Goal: Transaction & Acquisition: Purchase product/service

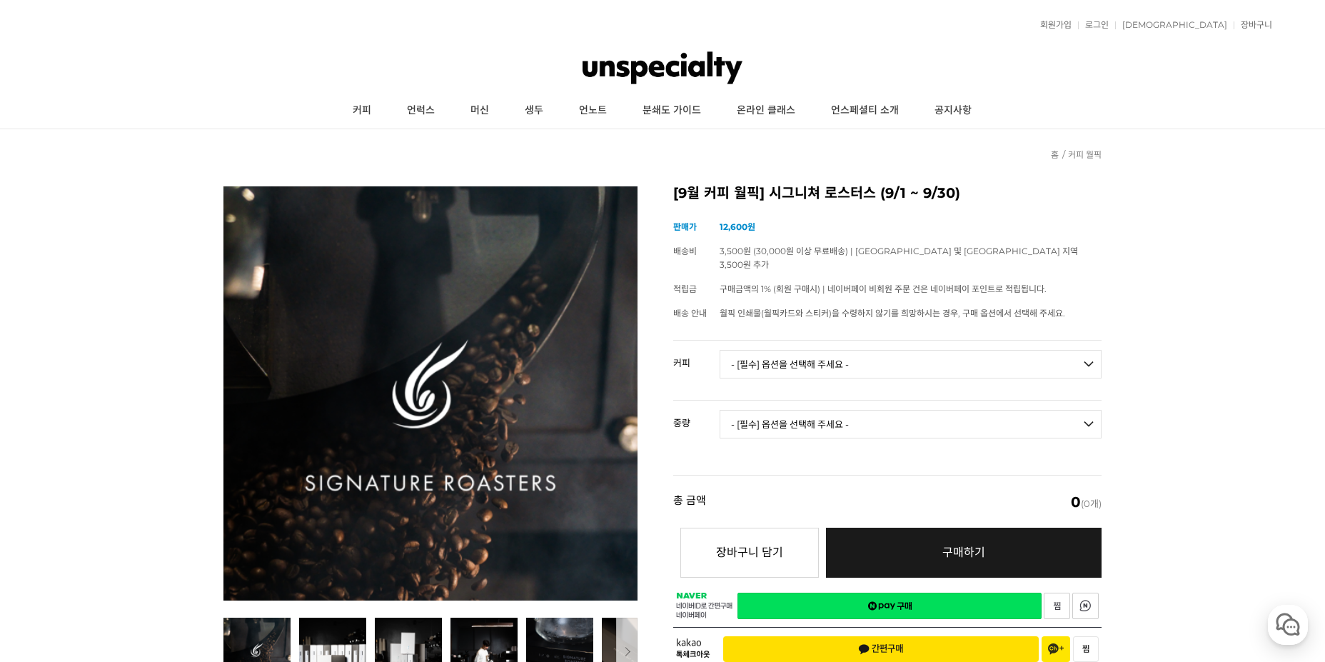
scroll to position [143, 0]
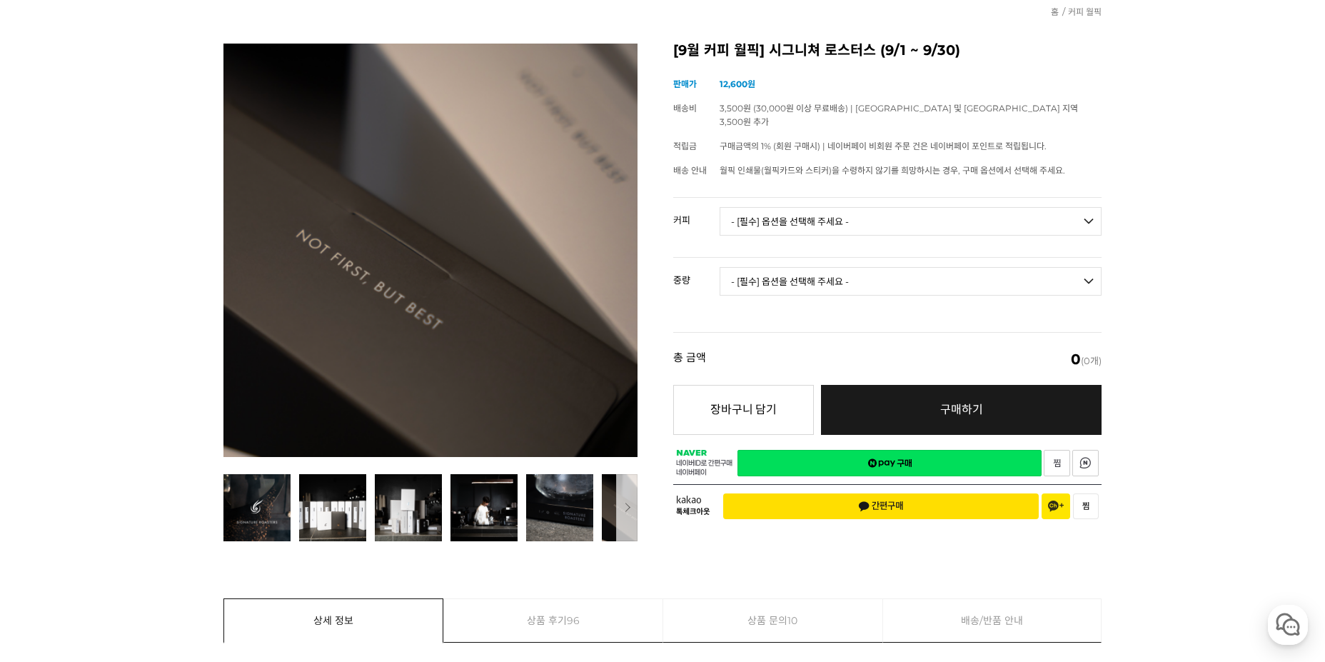
click at [870, 207] on select "- [필수] 옵션을 선택해 주세요 - ------------------- 언스페셜티 분쇄도 가이드 종이(주문 1건당 최대 1개 제공) 월픽 인…" at bounding box center [911, 221] width 382 height 29
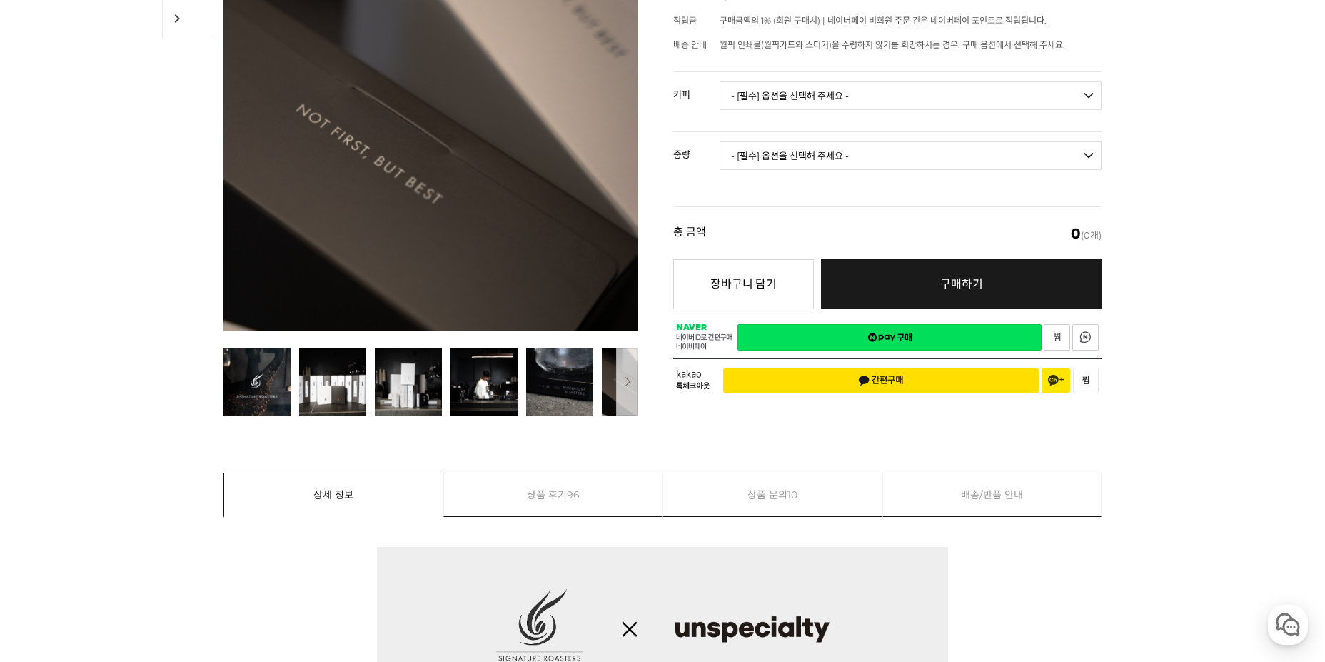
scroll to position [222, 0]
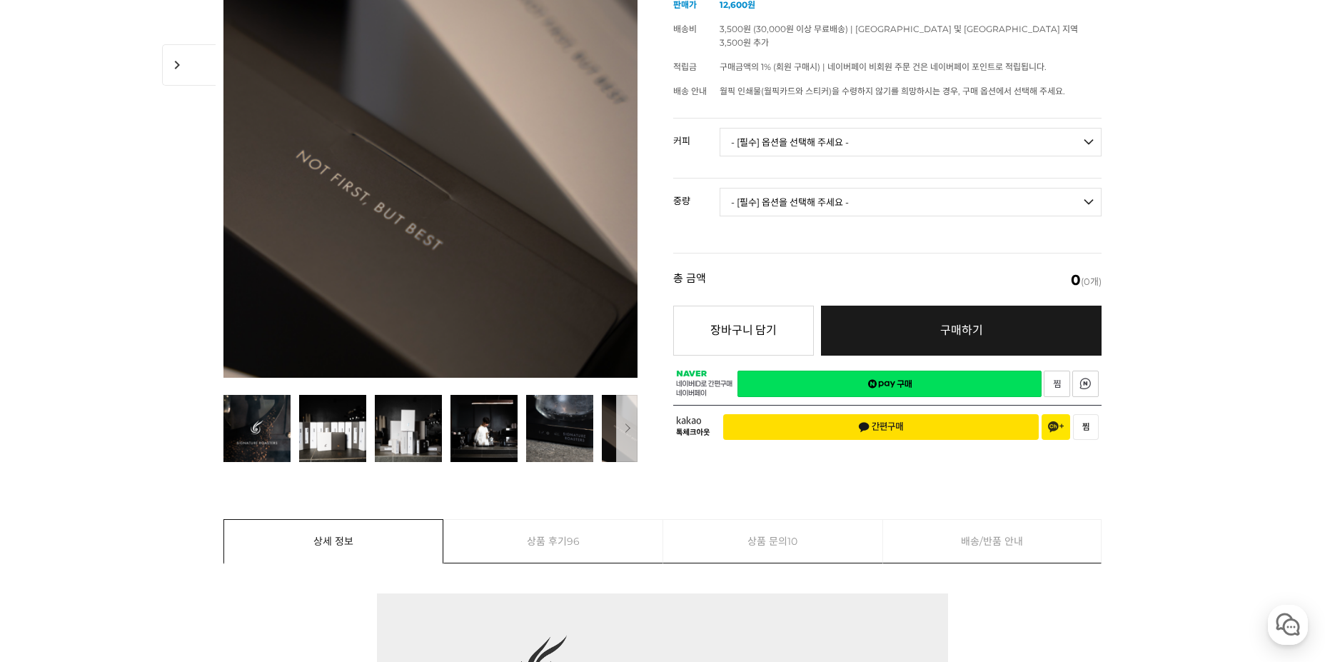
click at [991, 128] on select "- [필수] 옵션을 선택해 주세요 - ------------------- 언스페셜티 분쇄도 가이드 종이(주문 1건당 최대 1개 제공) 월픽 인…" at bounding box center [911, 142] width 382 height 29
select select "카르마 - [PERSON_NAME] (언스페셜티 블렌드)"
click at [720, 128] on select "- [필수] 옵션을 선택해 주세요 - ------------------- 언스페셜티 분쇄도 가이드 종이(주문 1건당 최대 1개 제공) 월픽 인…" at bounding box center [911, 142] width 382 height 29
click at [957, 191] on select "- [필수] 옵션을 선택해 주세요 - ------------------- 200g" at bounding box center [911, 202] width 382 height 29
select select "200g"
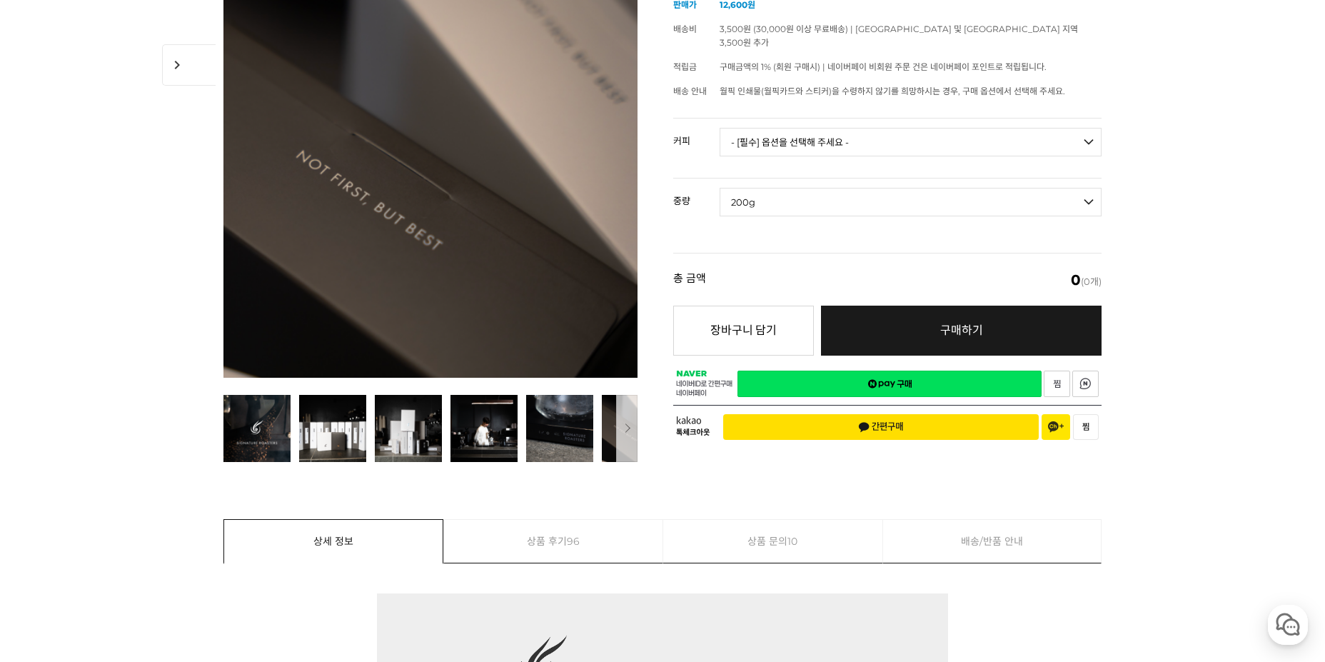
click at [720, 188] on select "- [필수] 옵션을 선택해 주세요 - ------------------- 200g" at bounding box center [911, 202] width 382 height 29
select select "*"
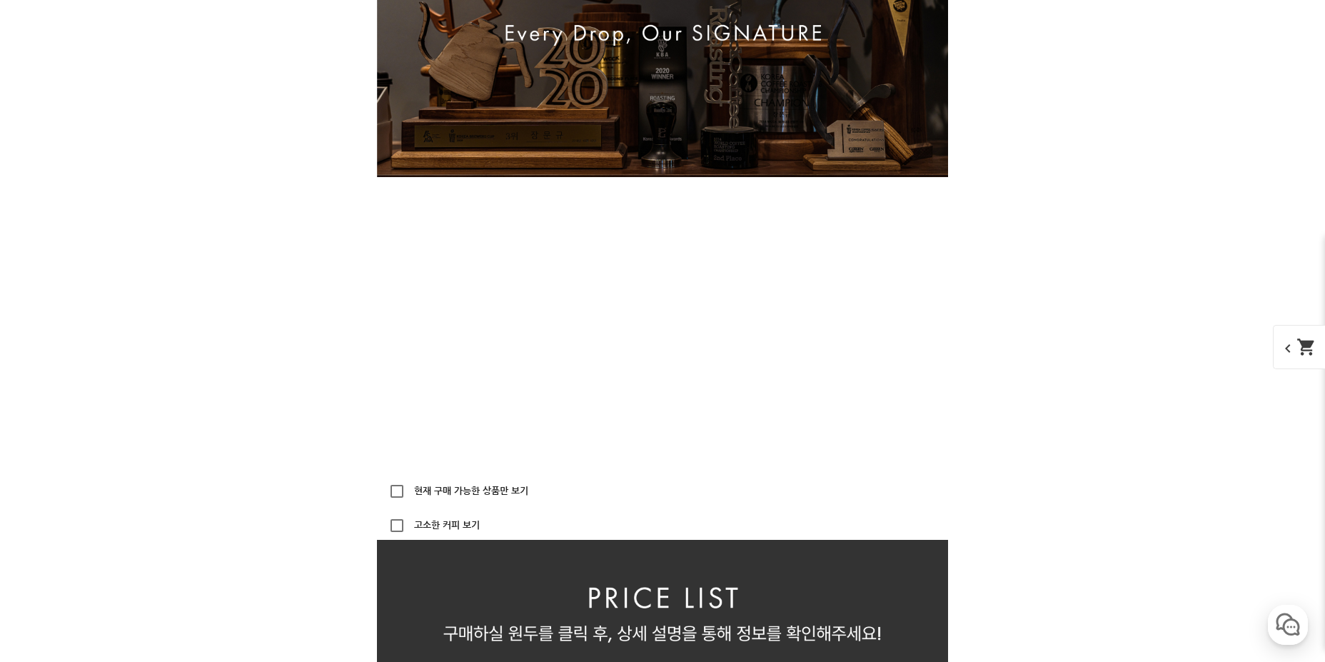
scroll to position [2886, 0]
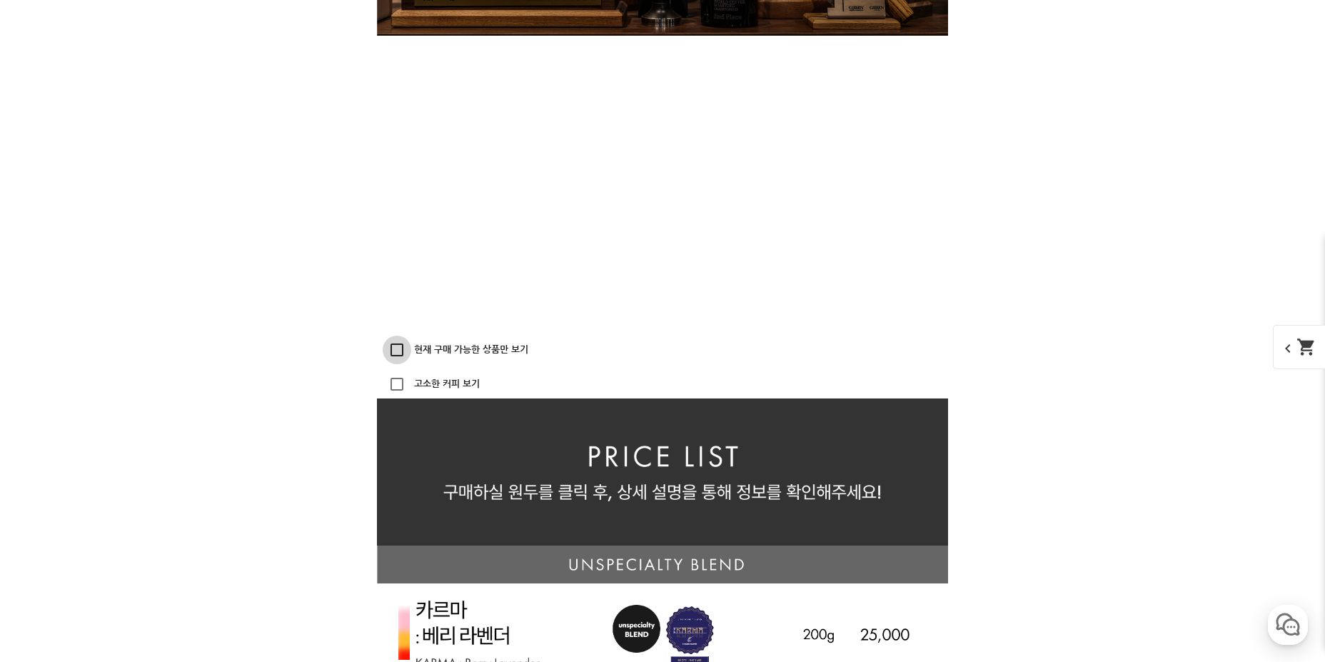
click at [401, 350] on input "현재 구매 가능한 상품만 보기" at bounding box center [397, 350] width 29 height 29
checkbox input "true"
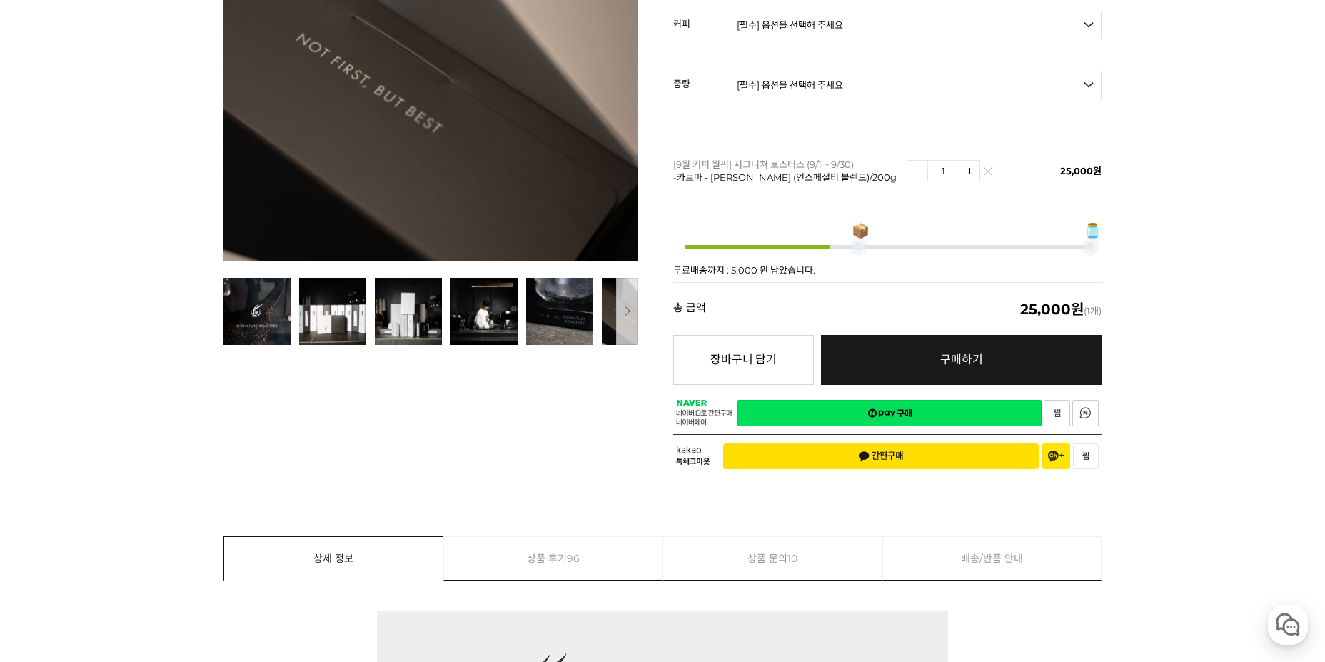
scroll to position [205, 0]
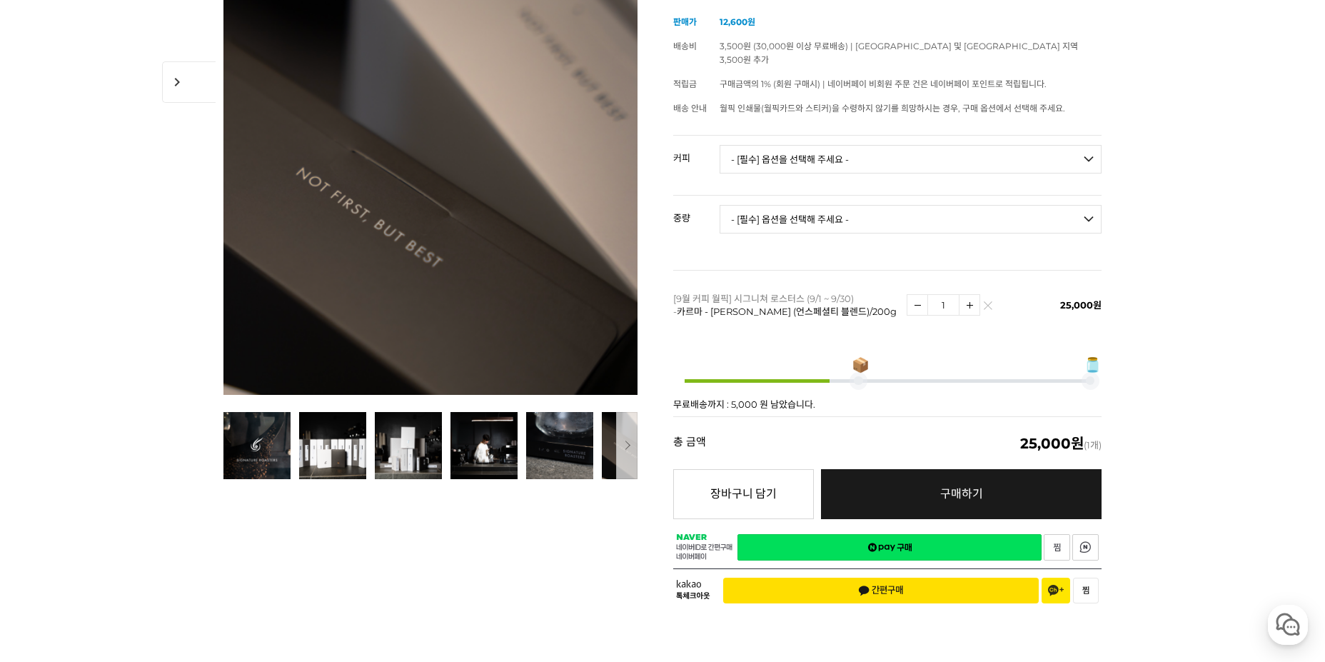
click at [990, 305] on img at bounding box center [988, 309] width 8 height 8
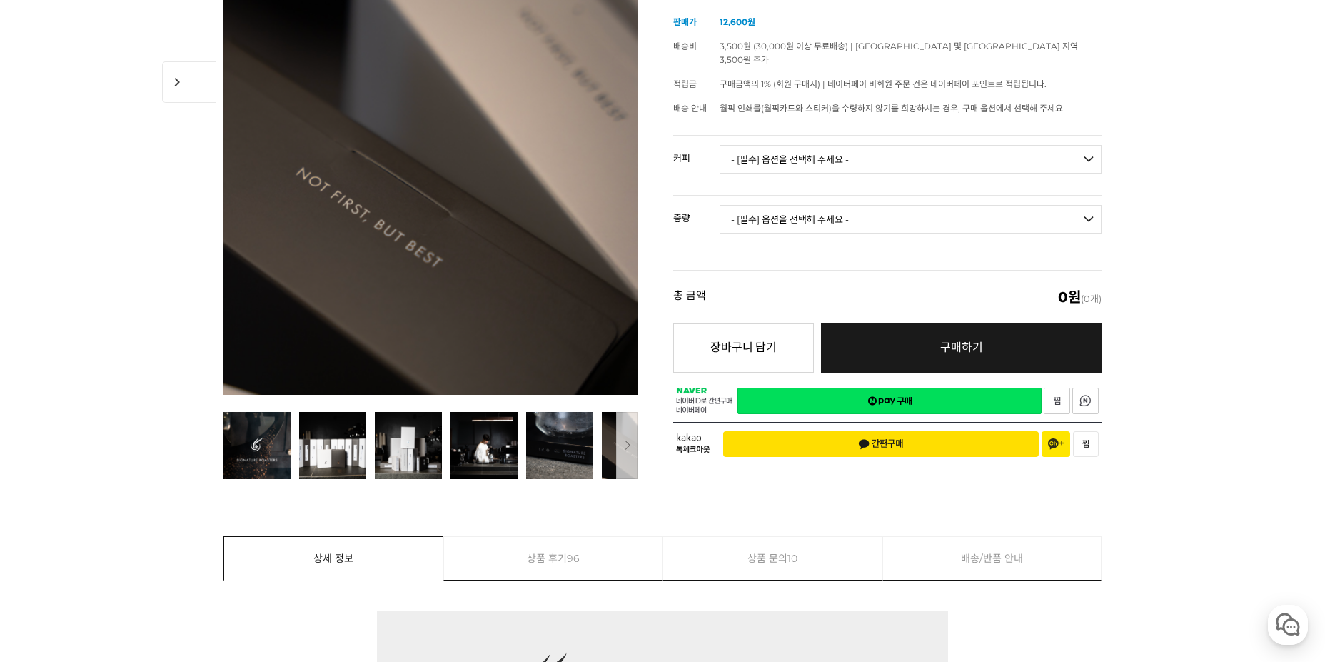
click at [852, 145] on select "- [필수] 옵션을 선택해 주세요 - ------------------- 언스페셜티 분쇄도 가이드 종이(주문 1건당 최대 1개 제공) 월픽 인…" at bounding box center [911, 159] width 382 height 29
select select "카르마 - [PERSON_NAME] (언스페셜티 블렌드)"
click at [720, 145] on select "- [필수] 옵션을 선택해 주세요 - ------------------- 언스페셜티 분쇄도 가이드 종이(주문 1건당 최대 1개 제공) 월픽 인…" at bounding box center [911, 159] width 382 height 29
click at [856, 205] on select "- [필수] 옵션을 선택해 주세요 - ------------------- 200g" at bounding box center [911, 219] width 382 height 29
select select "200g"
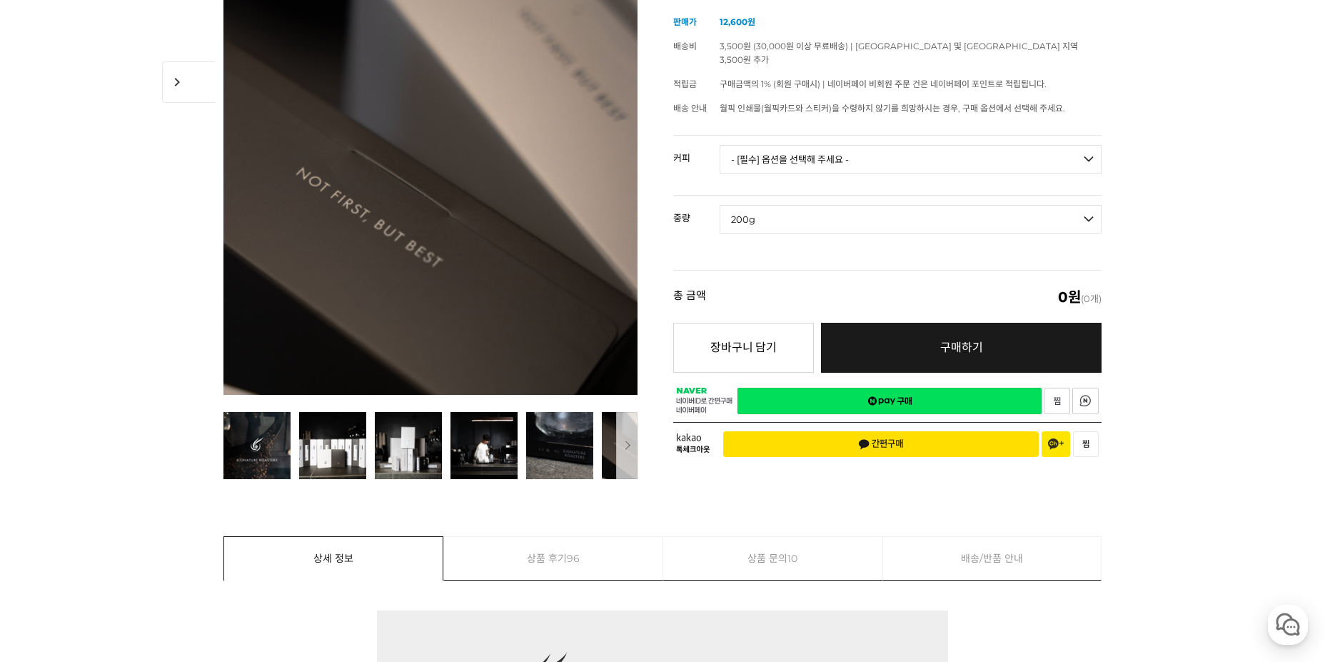
click at [720, 205] on select "- [필수] 옵션을 선택해 주세요 - ------------------- 200g" at bounding box center [911, 219] width 382 height 29
select select "*"
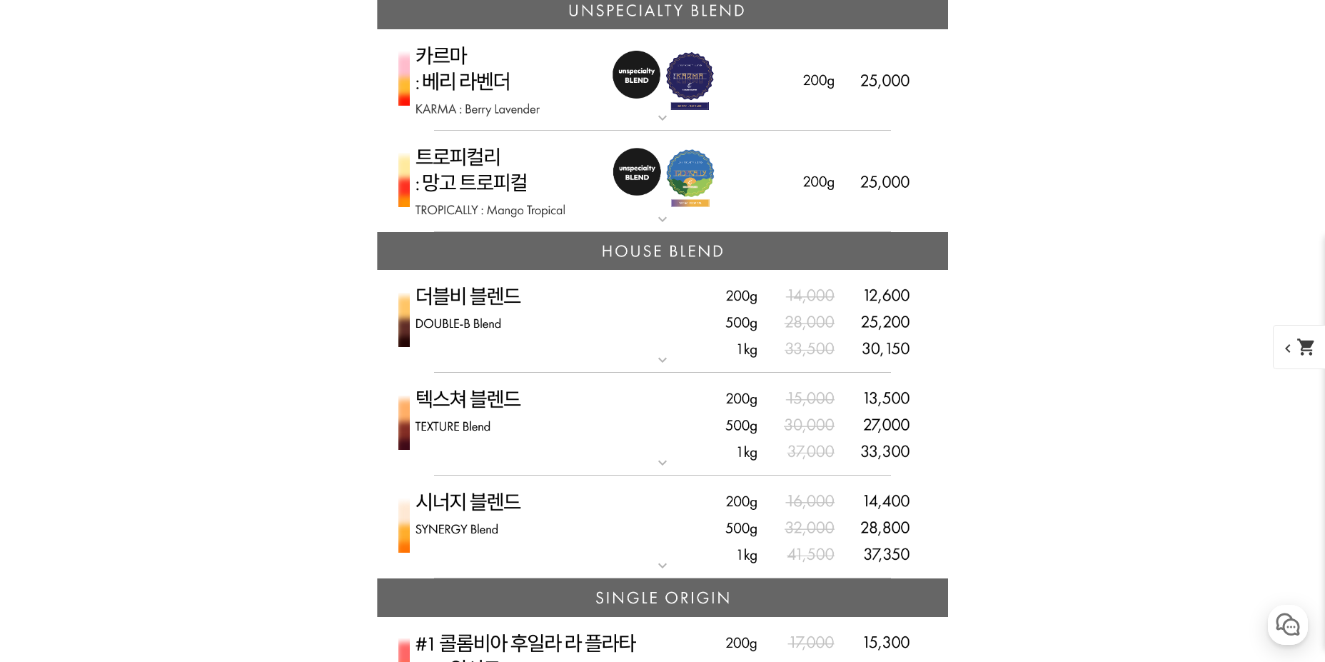
scroll to position [3226, 0]
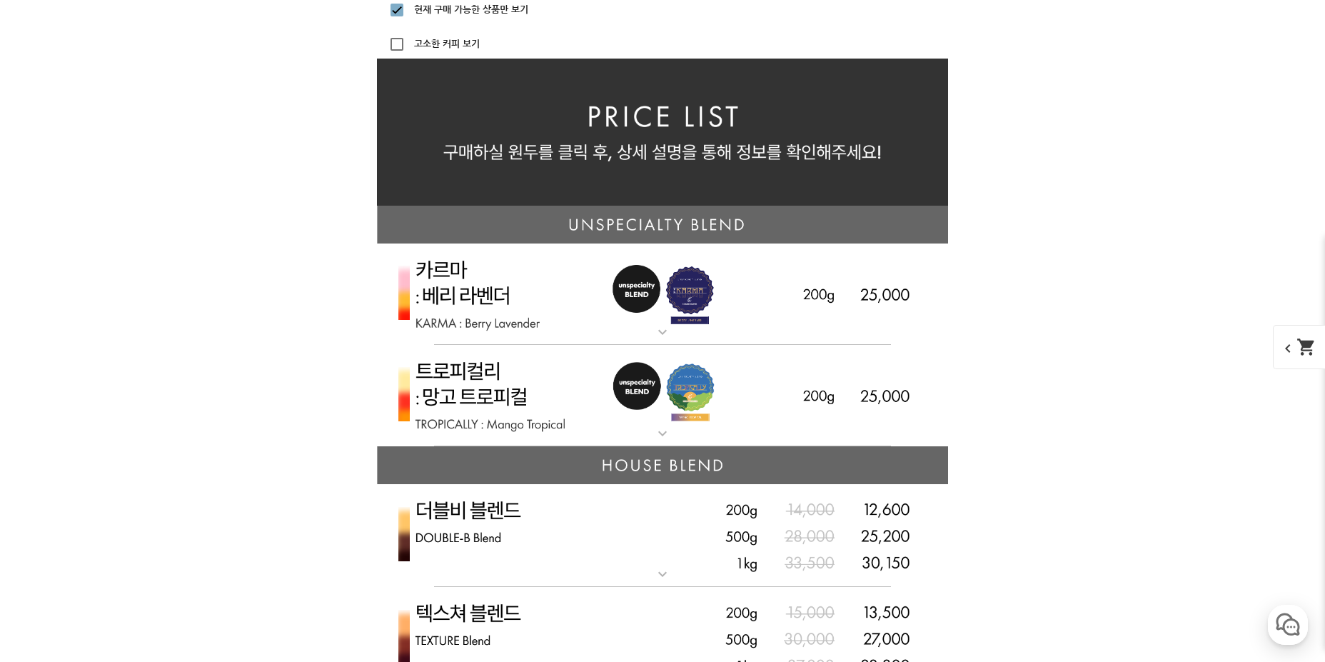
click at [500, 308] on img at bounding box center [662, 294] width 571 height 102
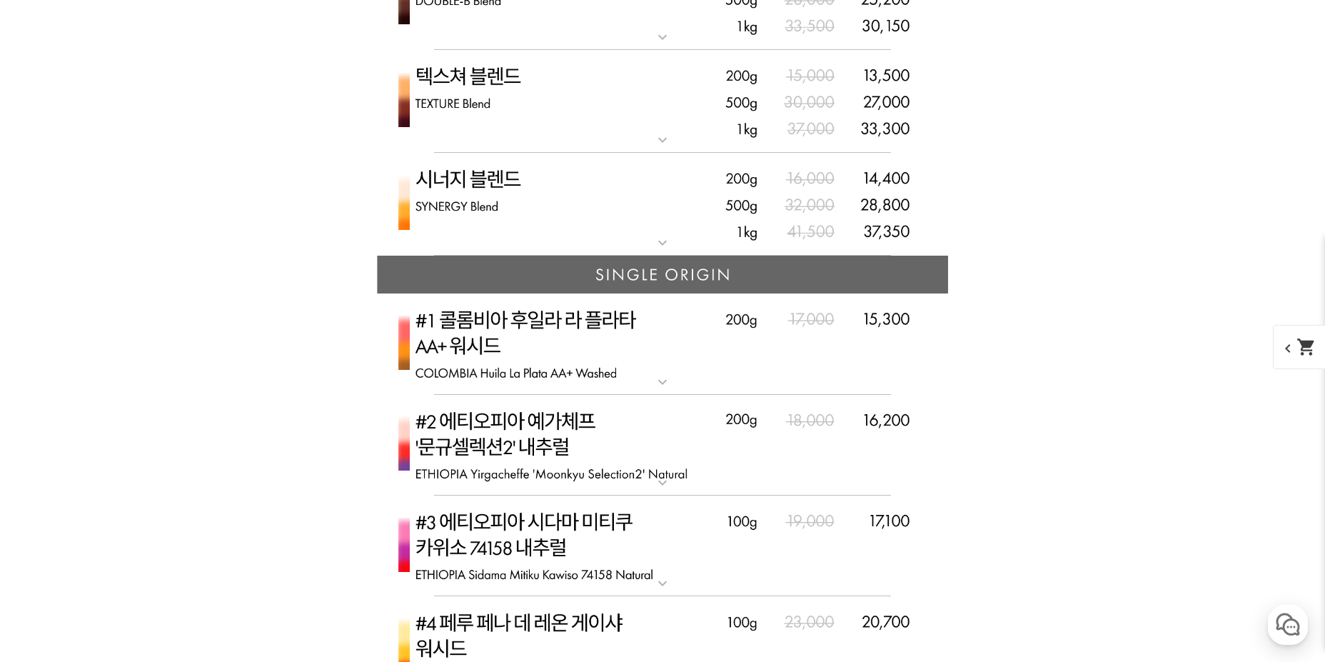
scroll to position [4582, 0]
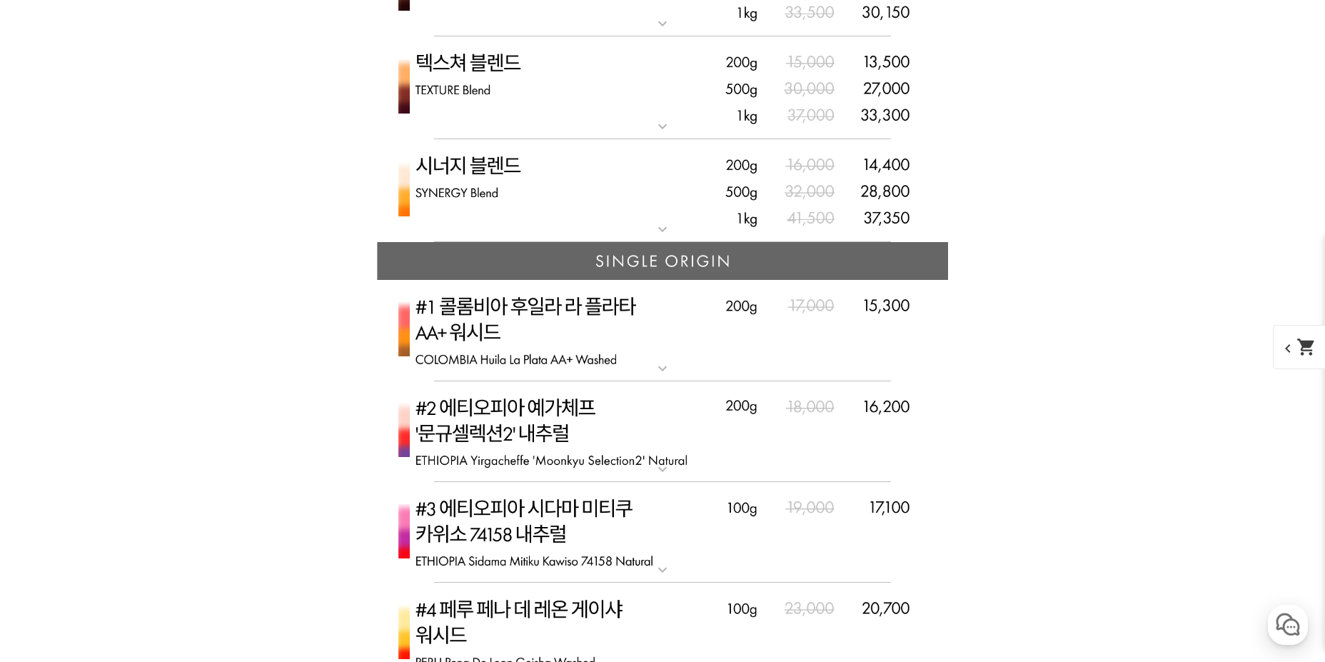
click at [554, 318] on img at bounding box center [662, 330] width 571 height 101
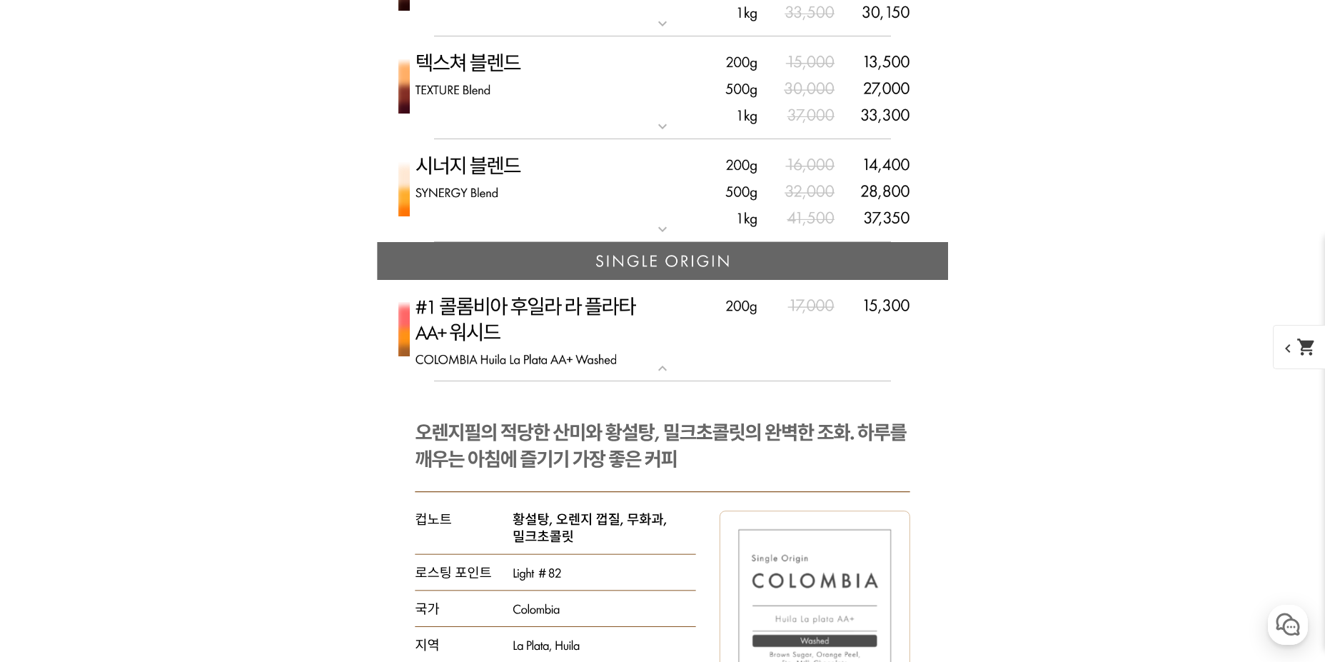
click at [554, 318] on img at bounding box center [662, 330] width 571 height 101
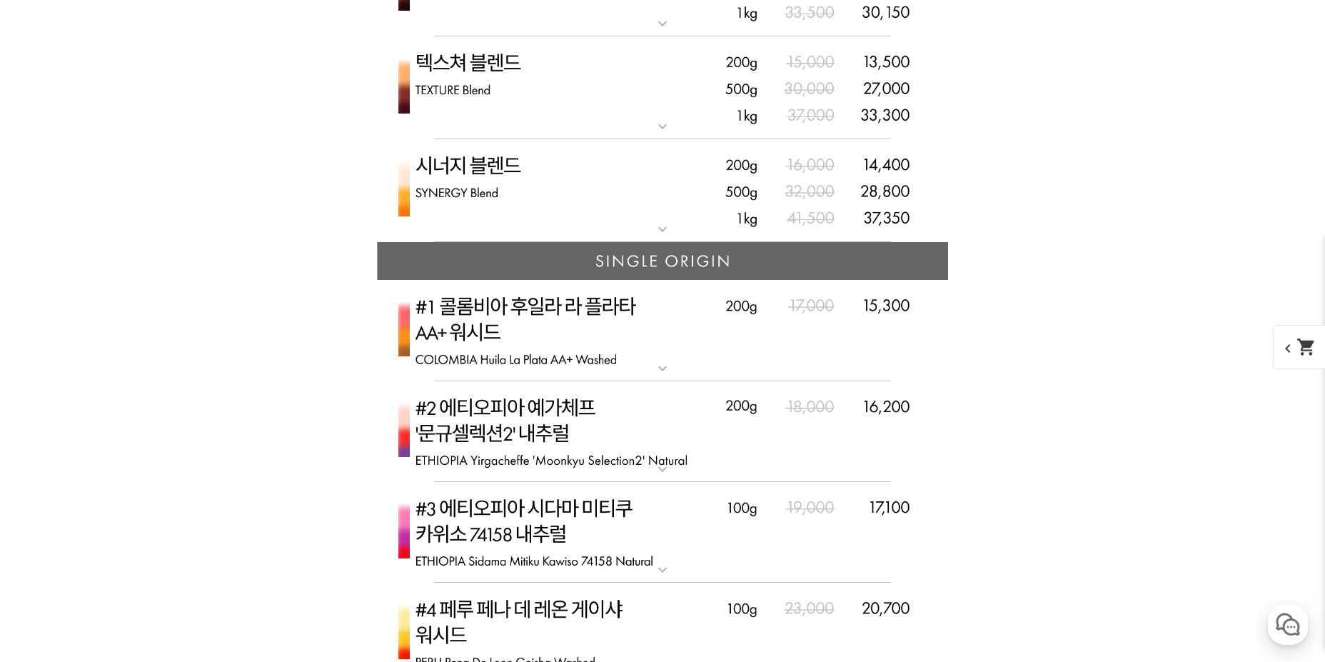
click at [548, 403] on img at bounding box center [662, 431] width 571 height 101
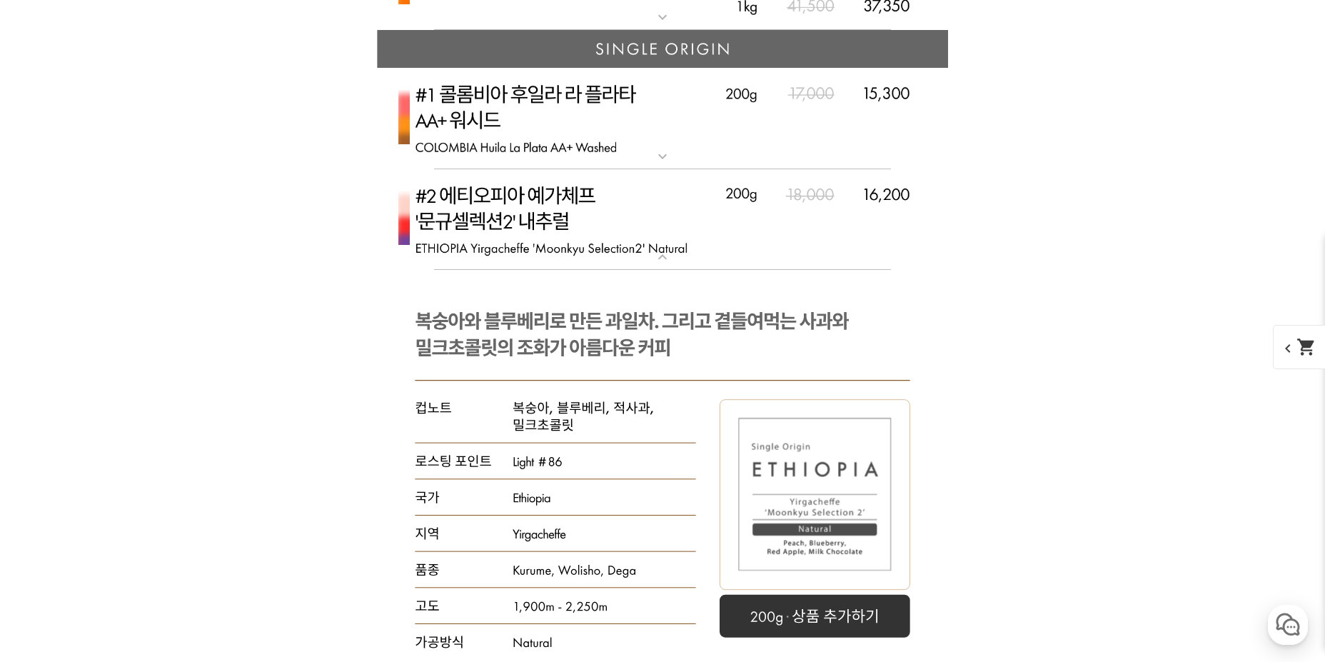
scroll to position [4796, 0]
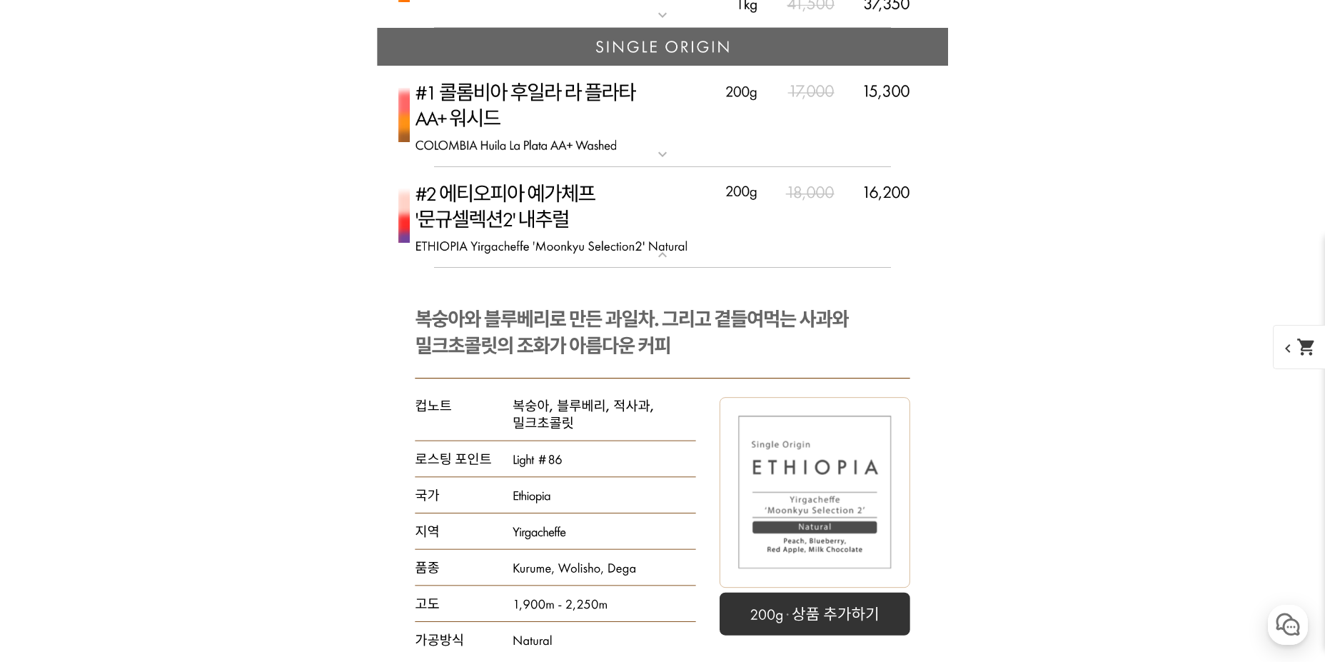
click at [525, 203] on img at bounding box center [662, 217] width 571 height 101
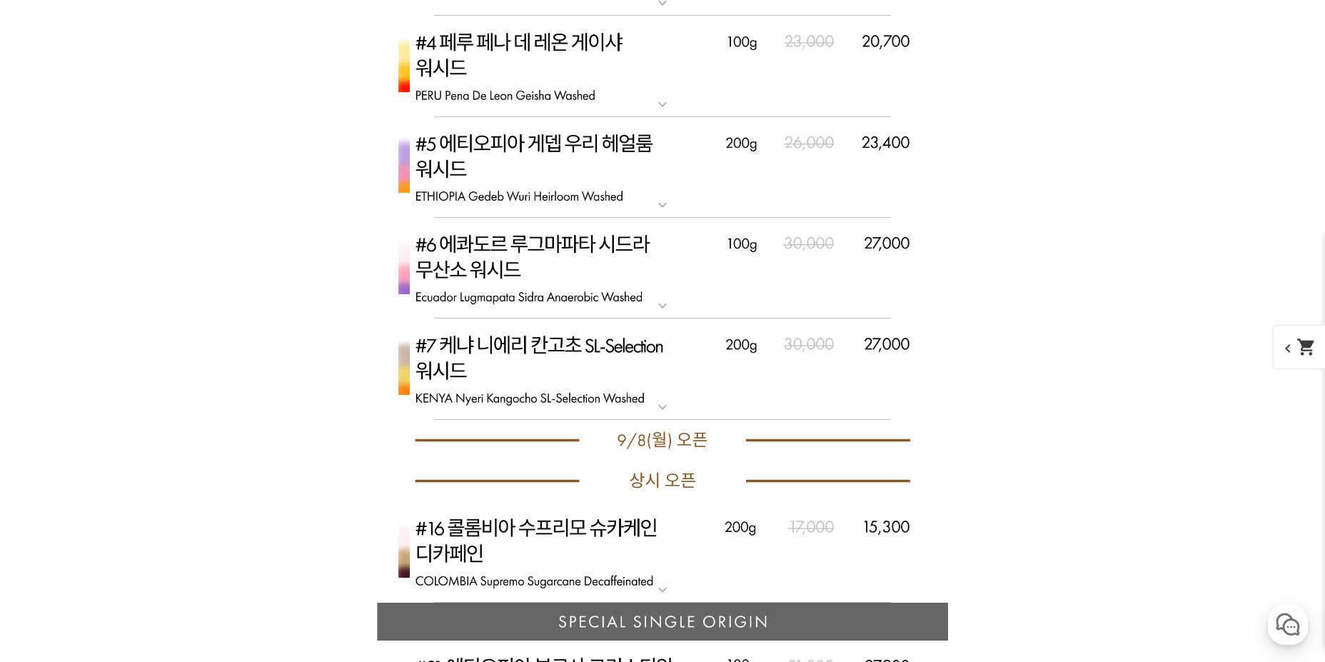
scroll to position [5153, 0]
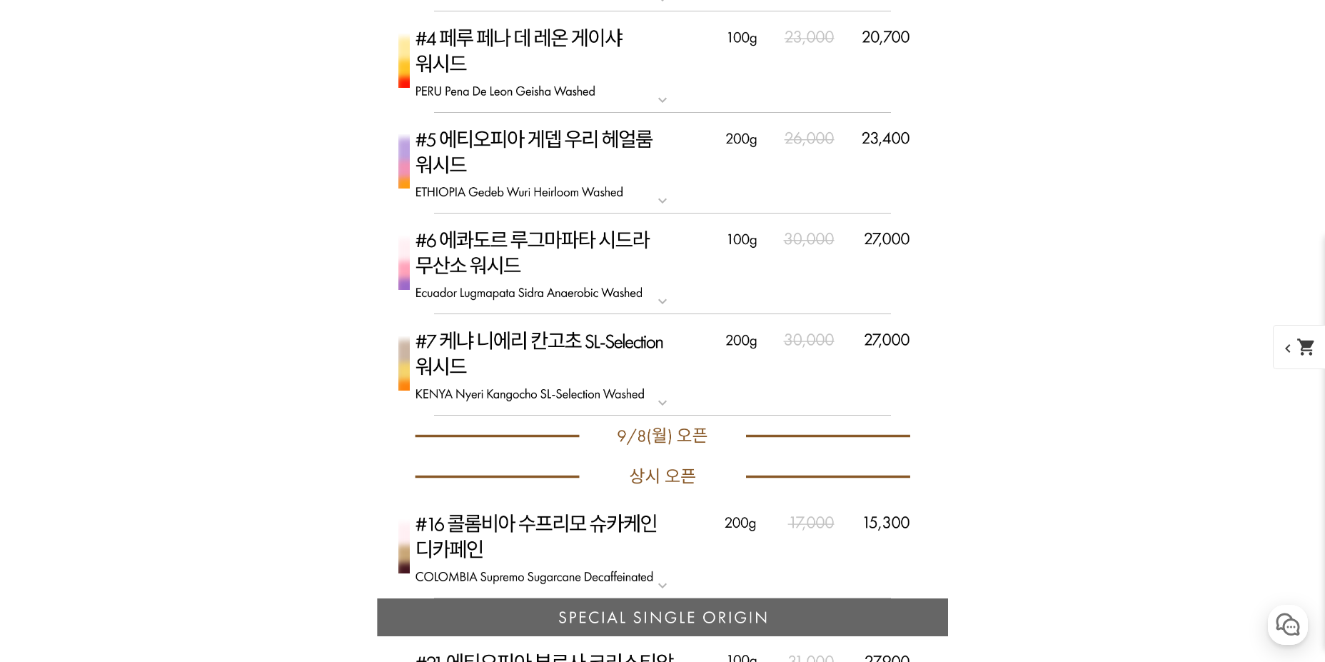
click at [554, 258] on img at bounding box center [662, 263] width 571 height 101
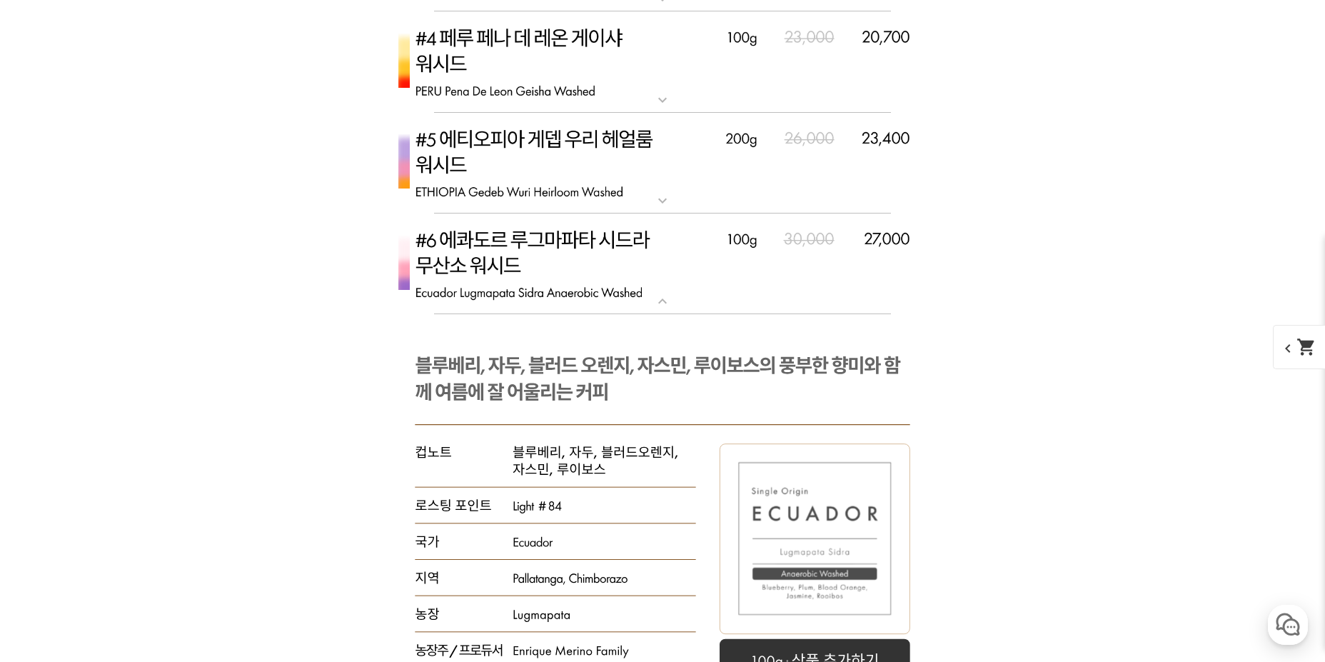
click at [554, 258] on img at bounding box center [662, 263] width 571 height 101
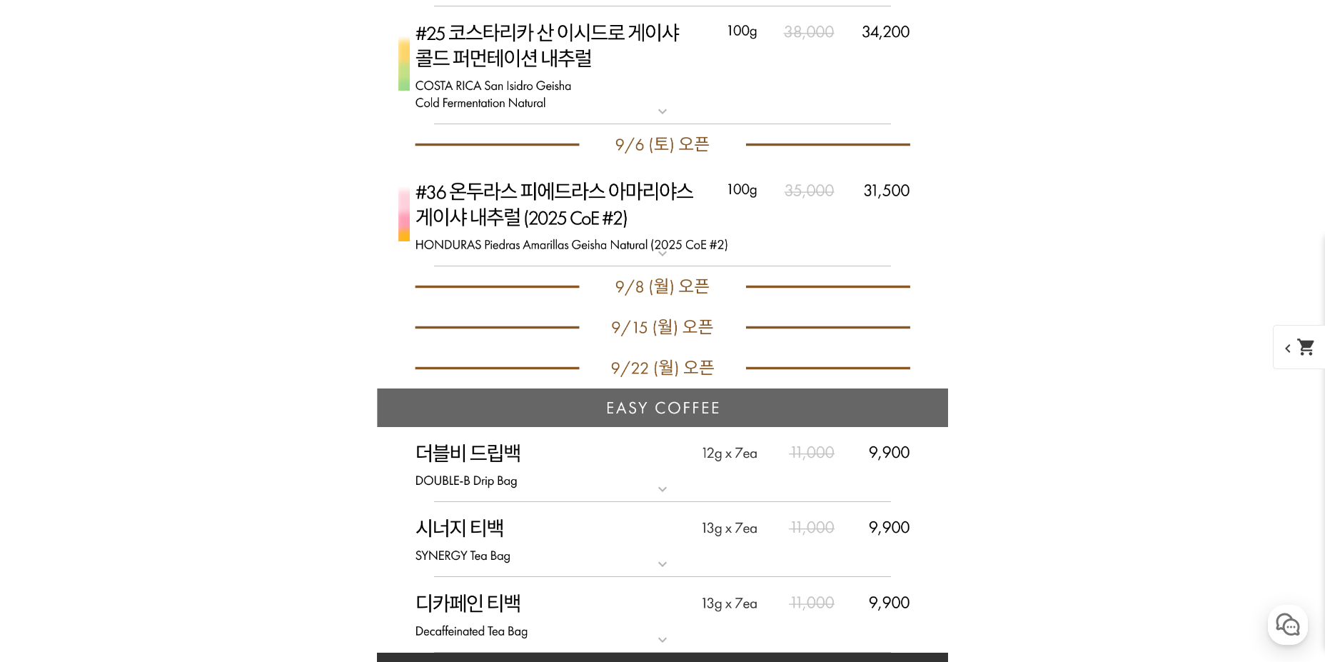
scroll to position [6224, 0]
click at [595, 218] on img at bounding box center [662, 214] width 571 height 101
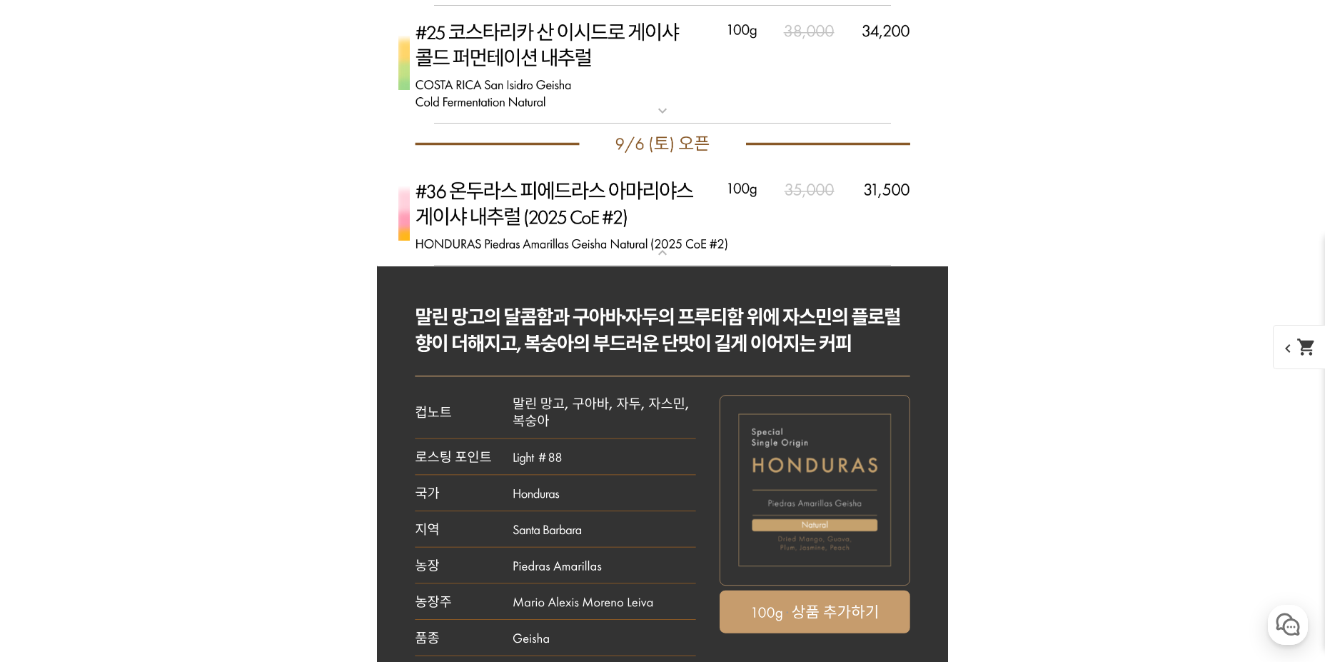
click at [595, 218] on img at bounding box center [662, 214] width 571 height 101
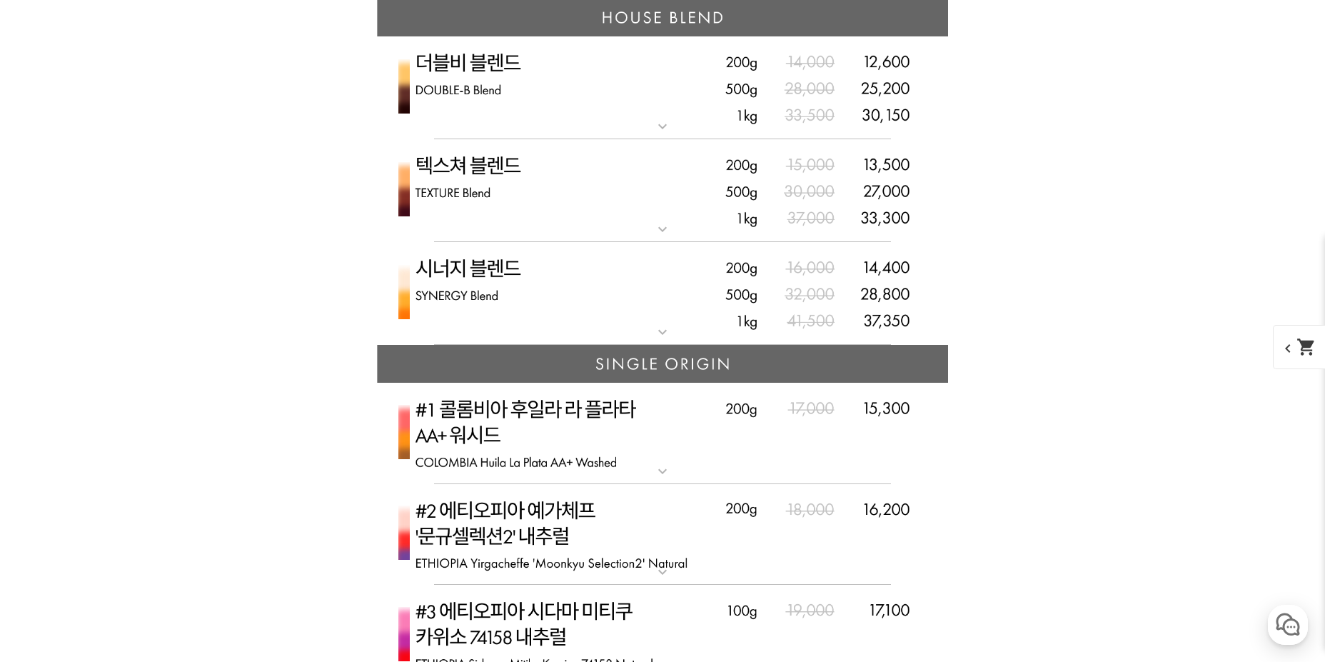
scroll to position [4439, 0]
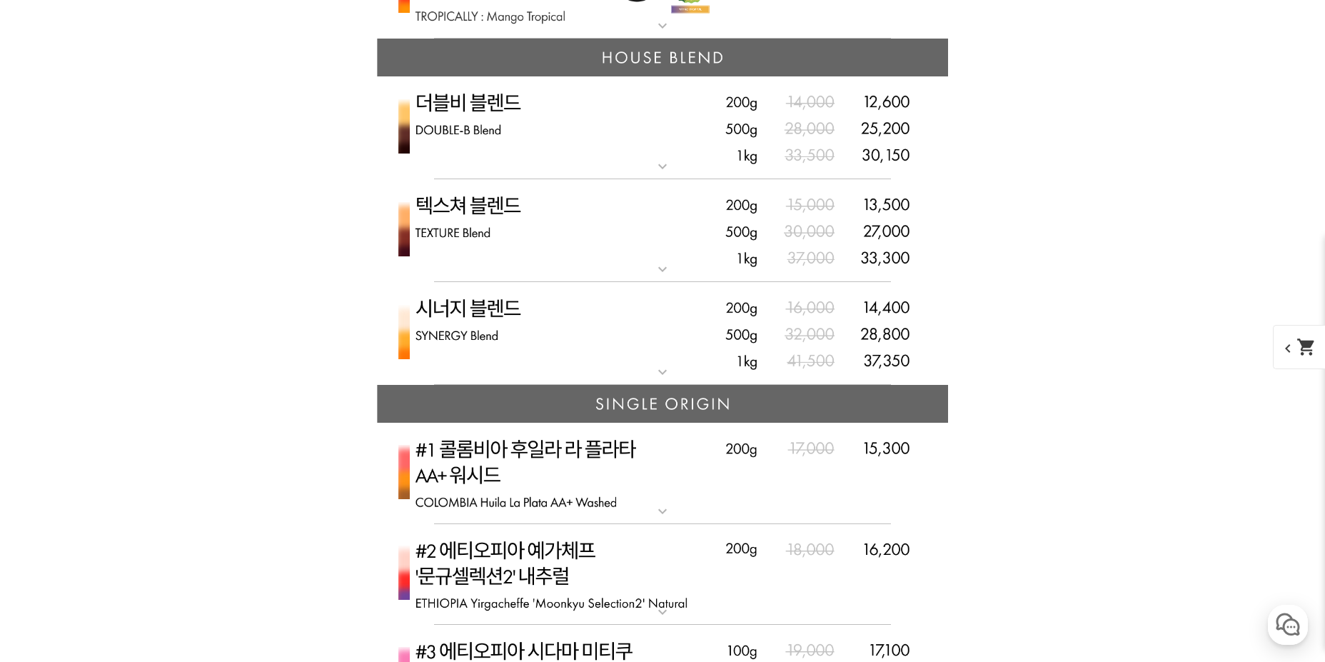
click at [538, 121] on img at bounding box center [662, 128] width 571 height 104
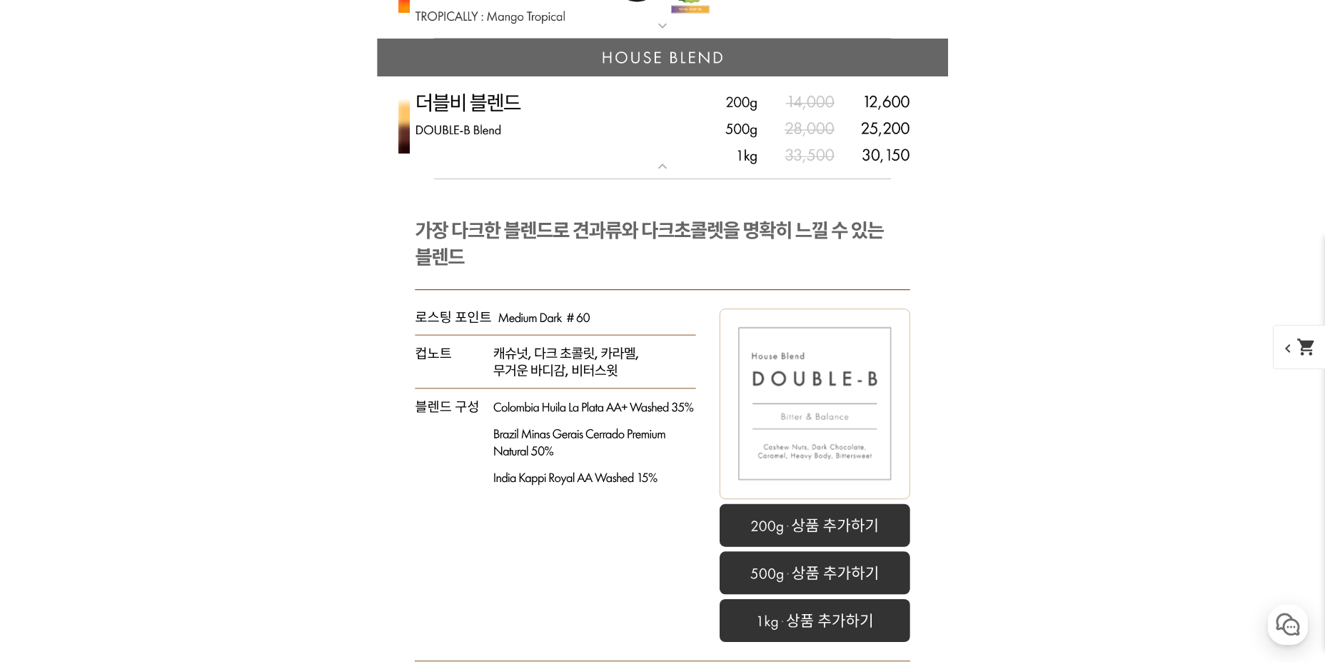
click at [538, 121] on img at bounding box center [662, 128] width 571 height 104
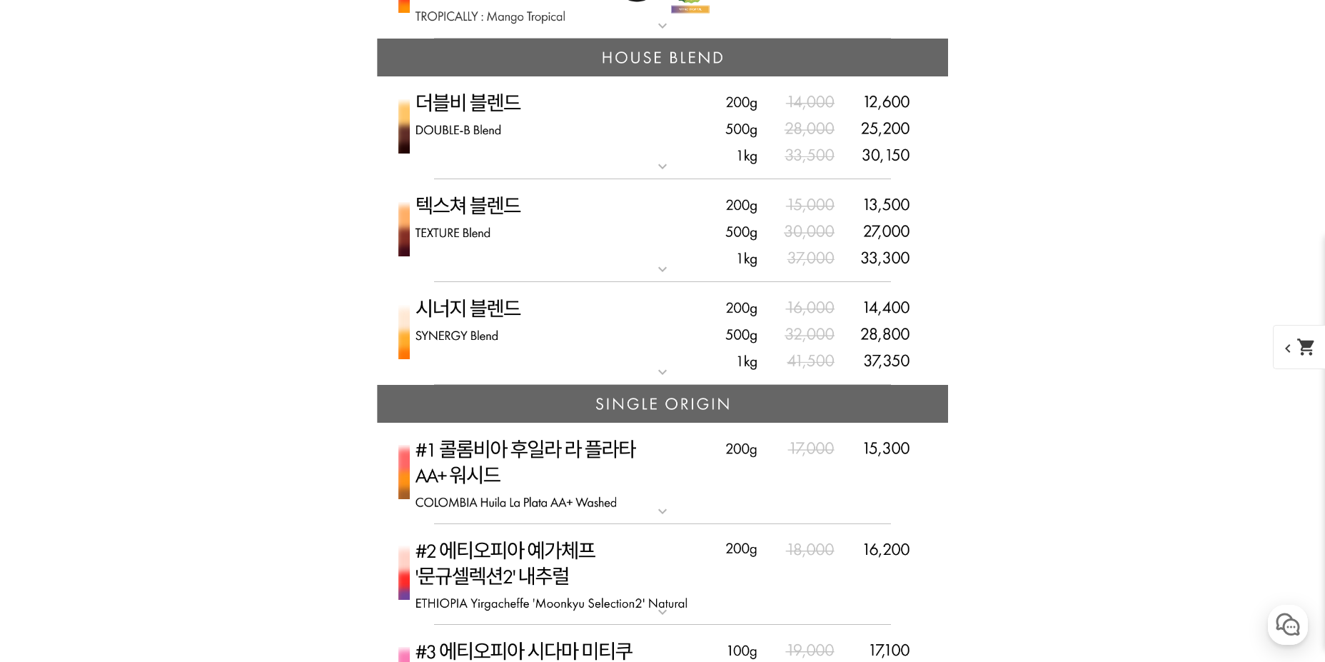
click at [526, 213] on img at bounding box center [662, 231] width 571 height 104
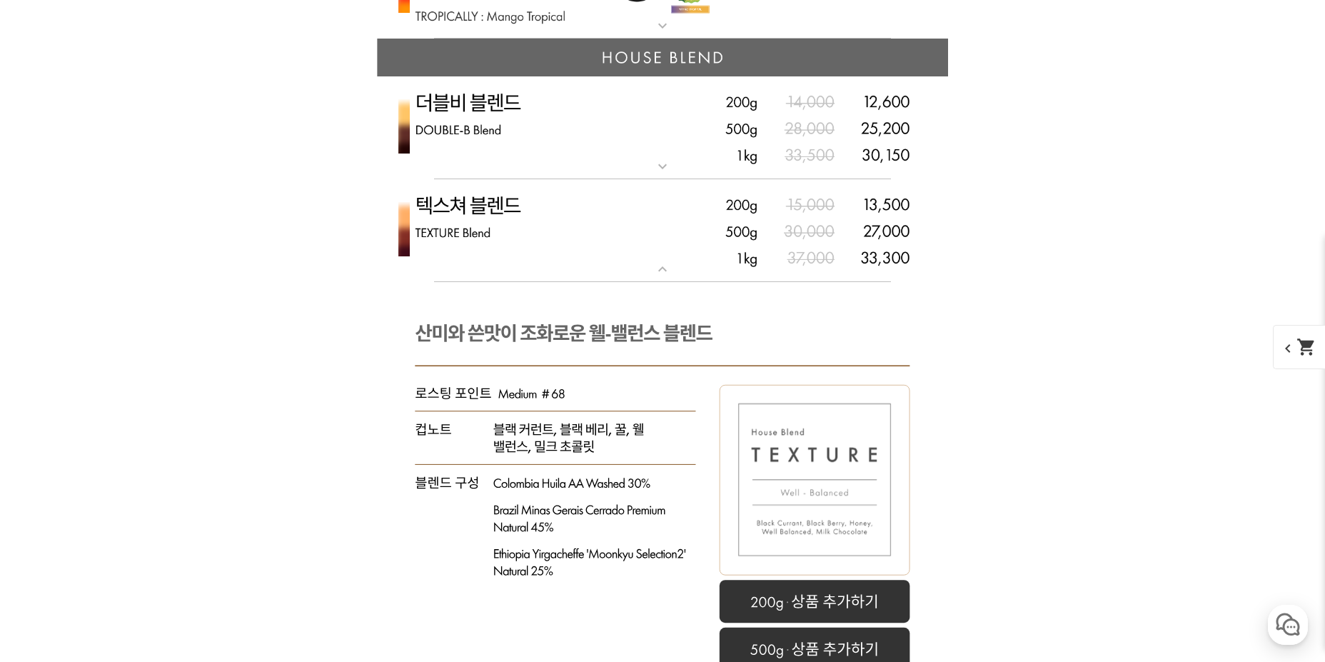
click at [526, 213] on img at bounding box center [662, 231] width 571 height 104
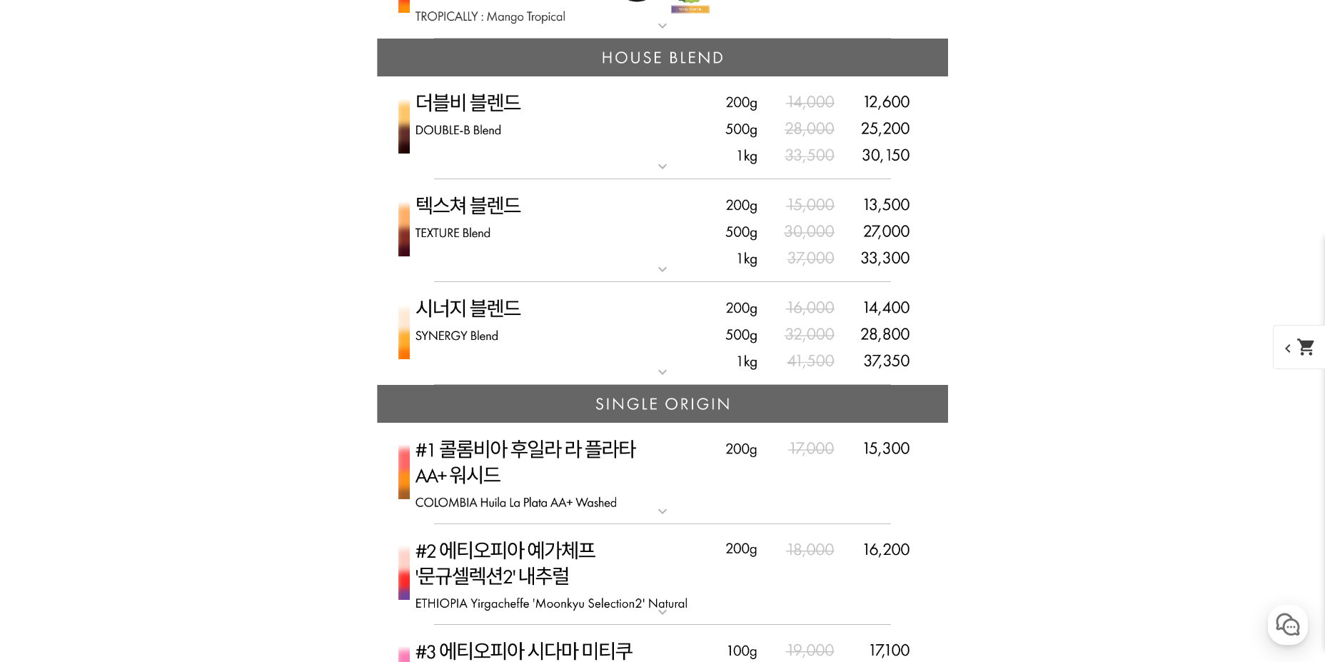
click at [535, 113] on img at bounding box center [662, 128] width 571 height 104
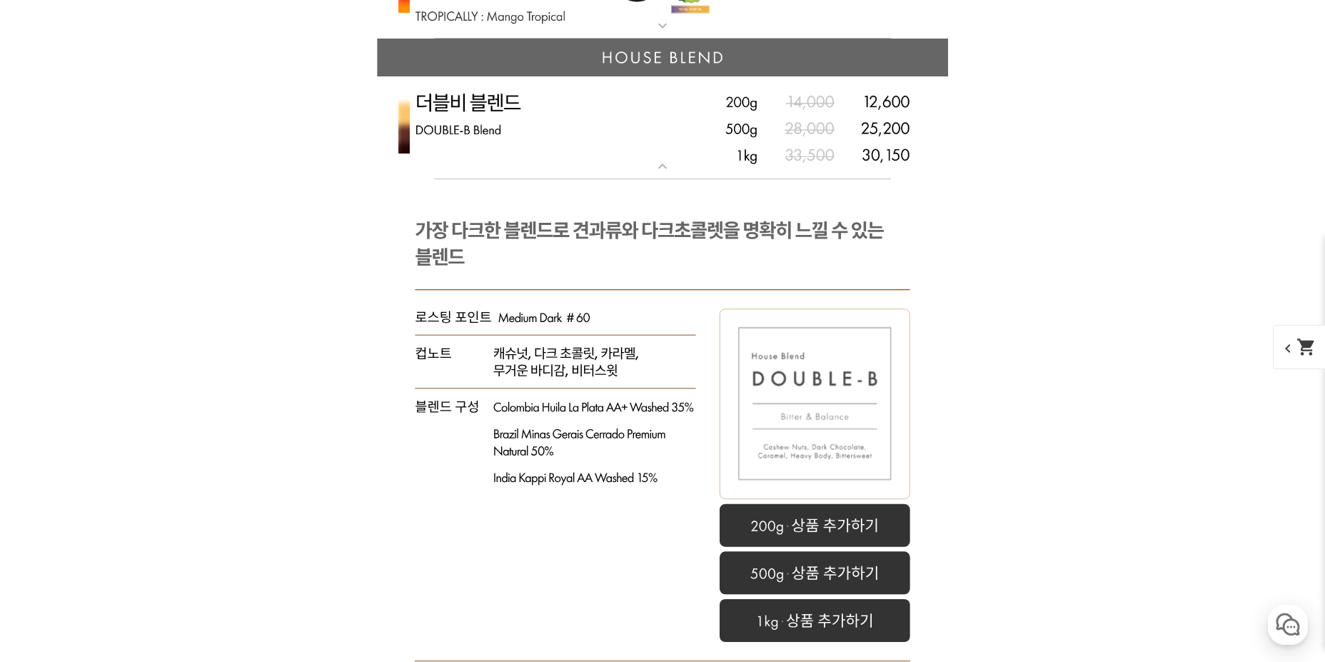
click at [535, 113] on img at bounding box center [662, 128] width 571 height 104
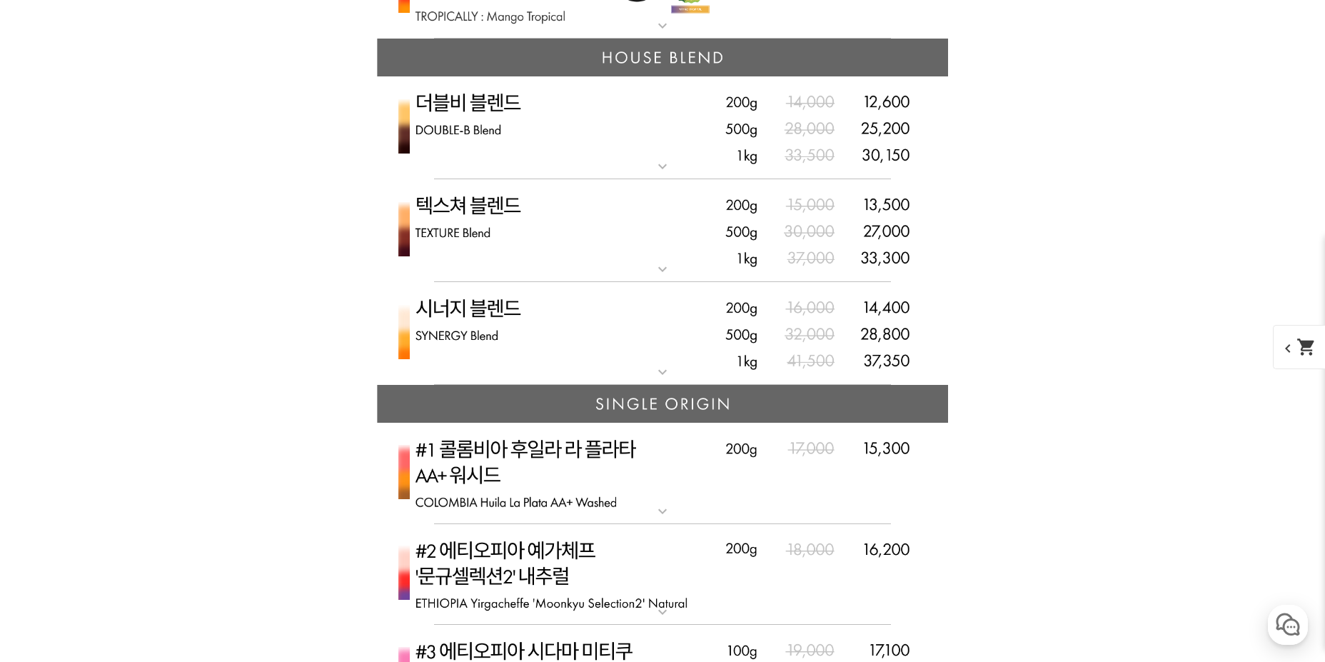
click at [530, 311] on img at bounding box center [662, 334] width 571 height 104
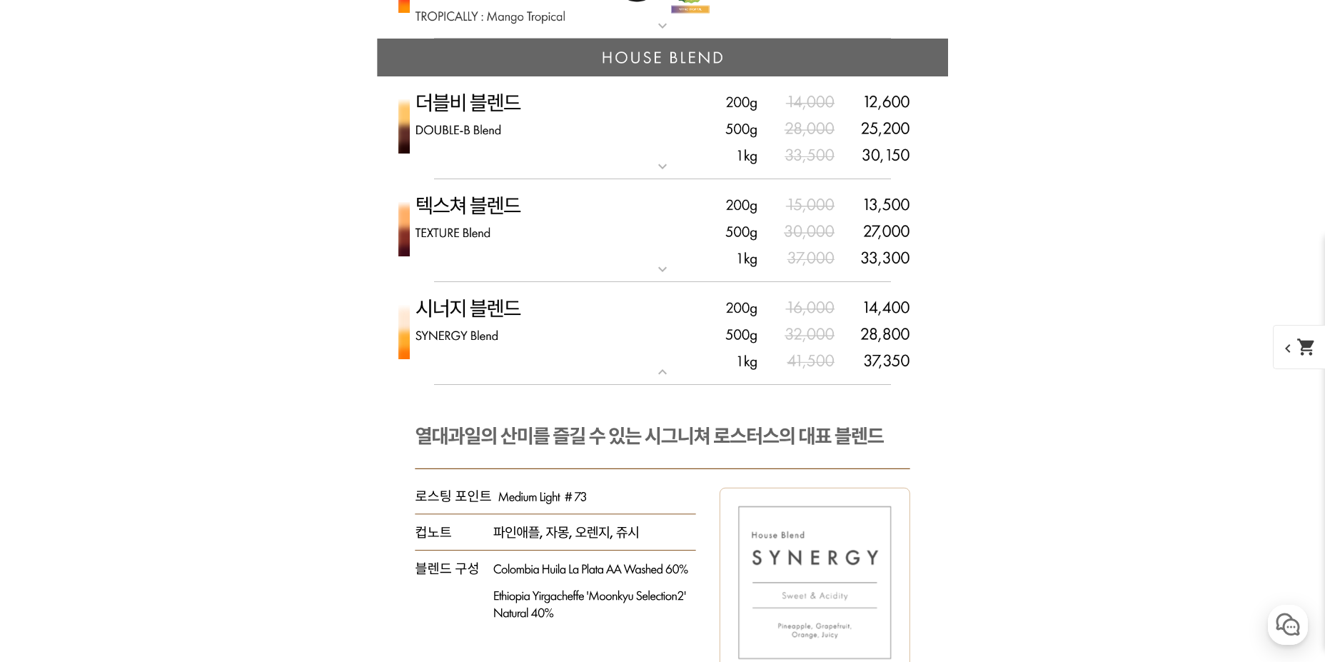
click at [530, 311] on img at bounding box center [662, 334] width 571 height 104
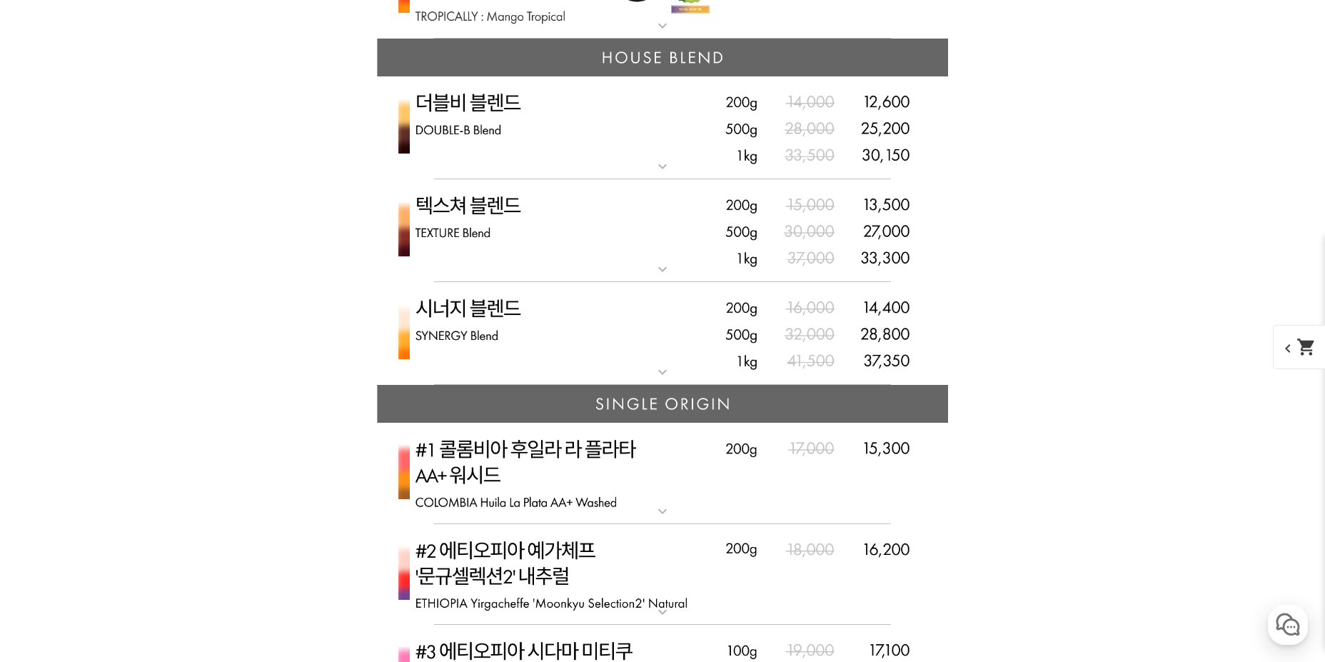
click at [525, 127] on img at bounding box center [662, 128] width 571 height 104
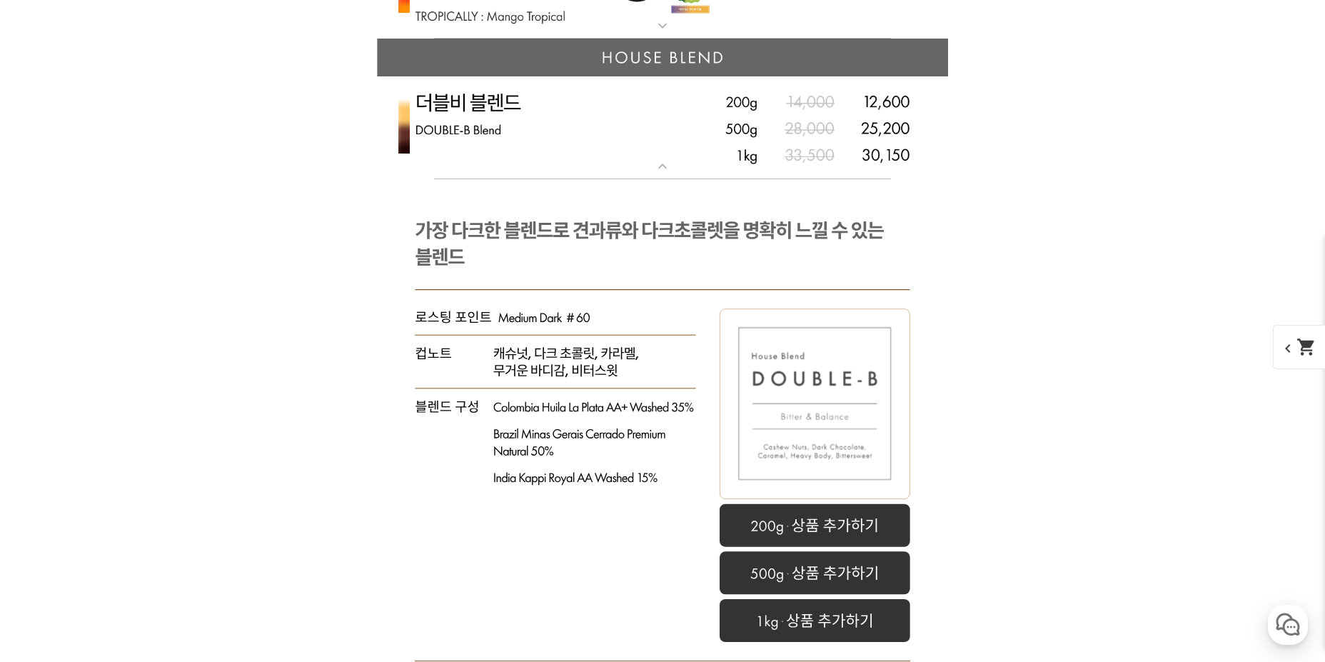
click at [525, 127] on img at bounding box center [662, 128] width 571 height 104
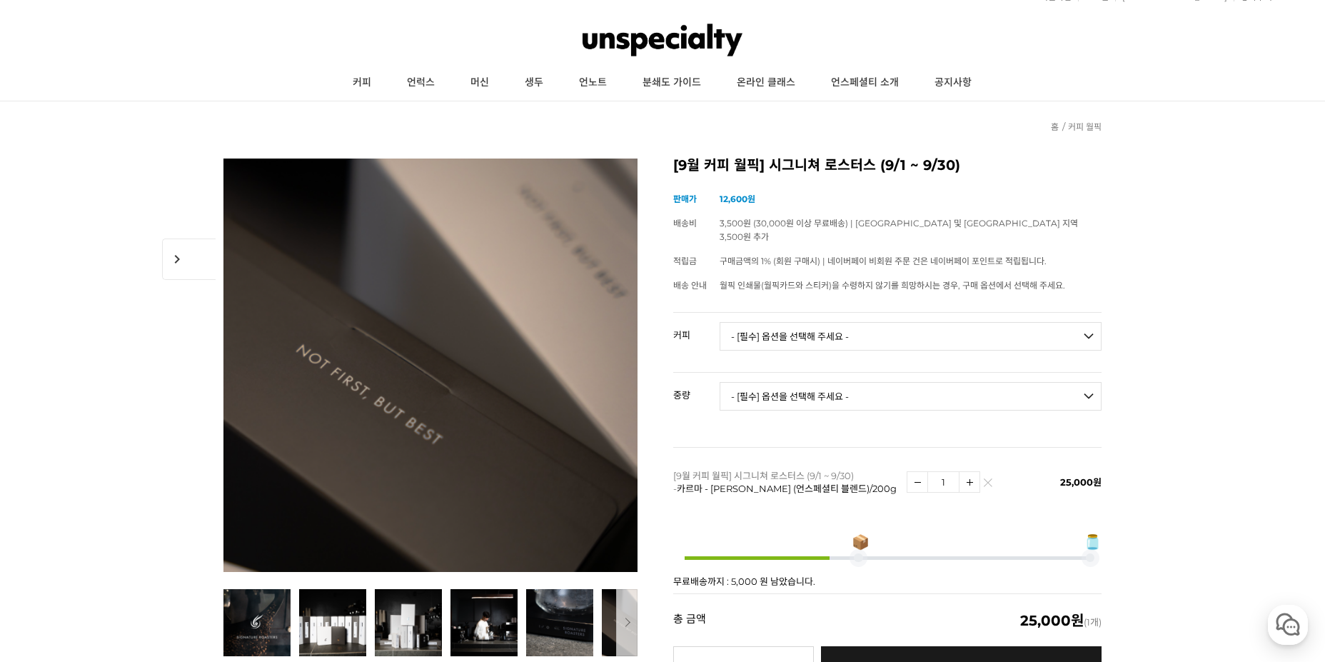
scroll to position [0, 0]
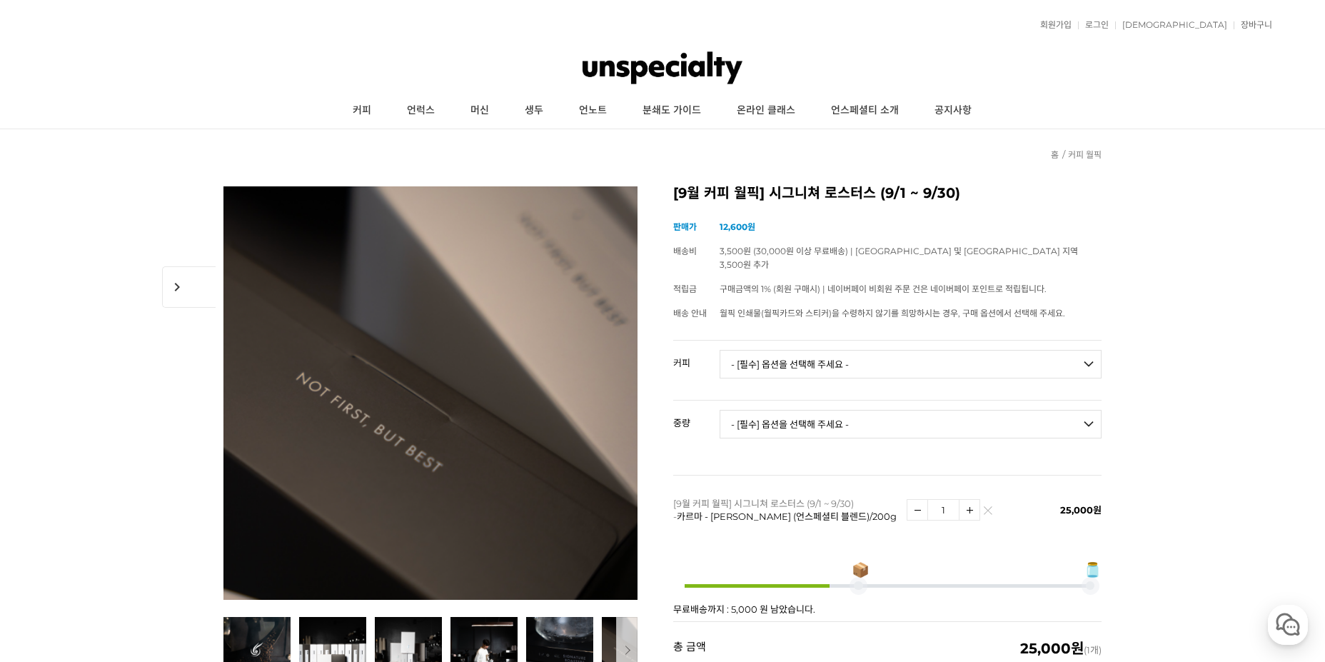
click at [815, 358] on select "- [필수] 옵션을 선택해 주세요 - ------------------- 언스페셜티 분쇄도 가이드 종이(주문 1건당 최대 1개 제공) 월픽 인…" at bounding box center [911, 364] width 382 height 29
select select "더블비 블렌드"
click at [720, 350] on select "- [필수] 옵션을 선택해 주세요 - ------------------- 언스페셜티 분쇄도 가이드 종이(주문 1건당 최대 1개 제공) 월픽 인…" at bounding box center [911, 364] width 382 height 29
click at [907, 413] on select "- [필수] 옵션을 선택해 주세요 - ------------------- 200g 500g 1kg" at bounding box center [911, 424] width 382 height 29
select select "200g"
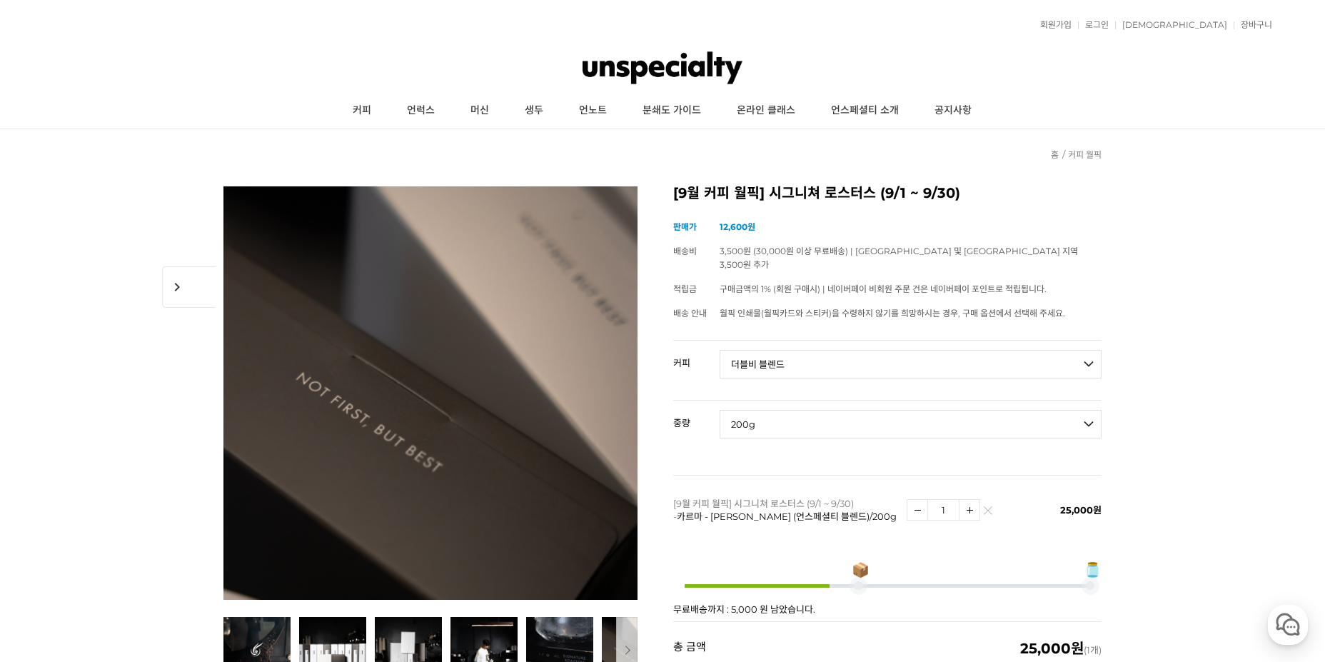
click at [720, 410] on select "- [필수] 옵션을 선택해 주세요 - ------------------- 200g 500g 1kg" at bounding box center [911, 424] width 382 height 29
select select "*"
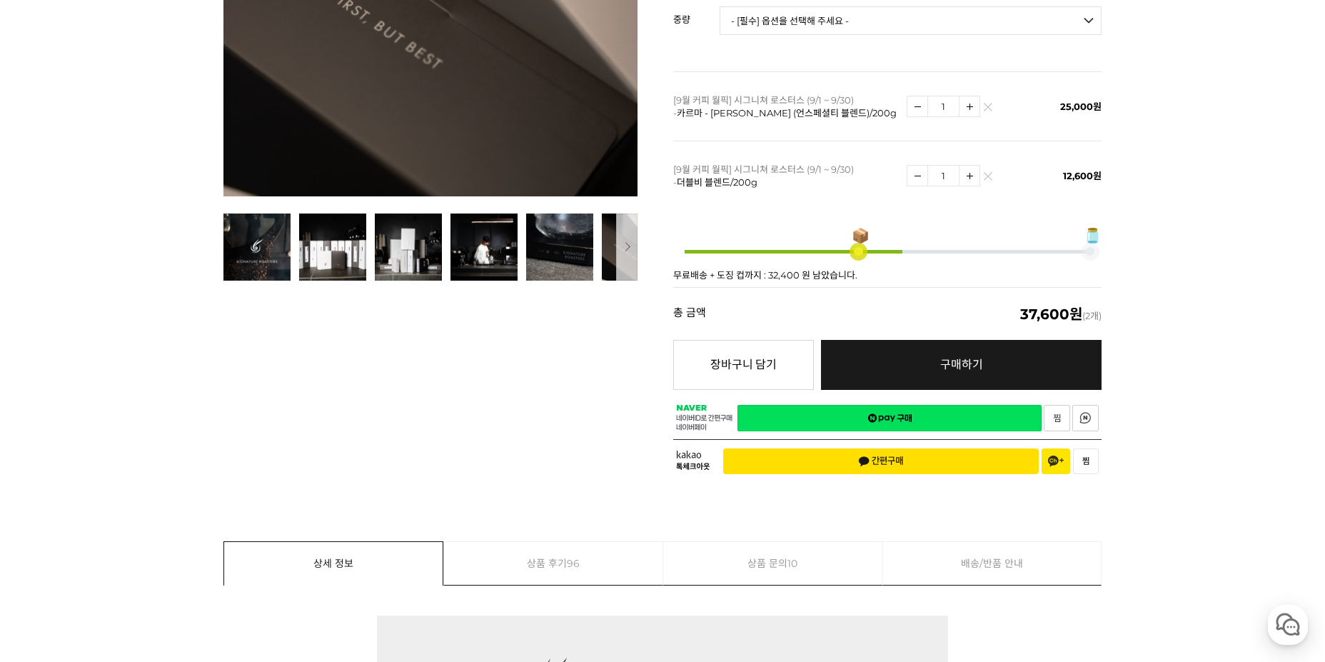
scroll to position [428, 0]
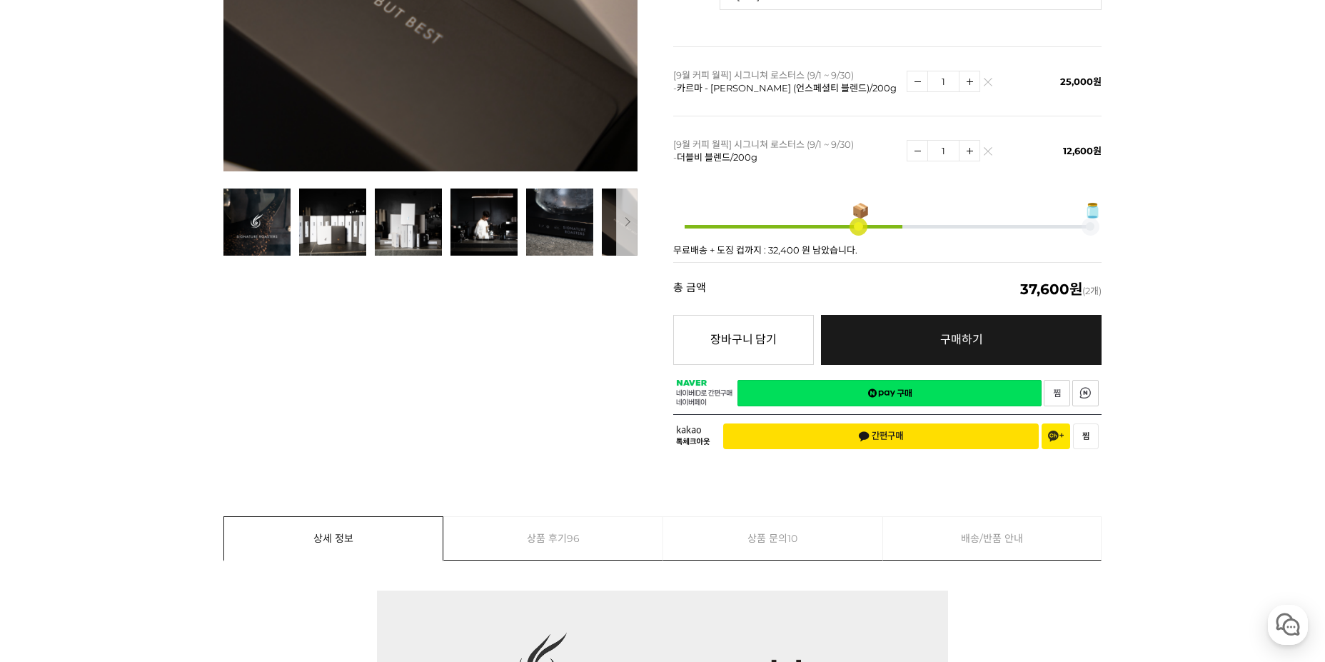
click at [959, 380] on link "네이버페이 구매하기" at bounding box center [889, 393] width 304 height 26
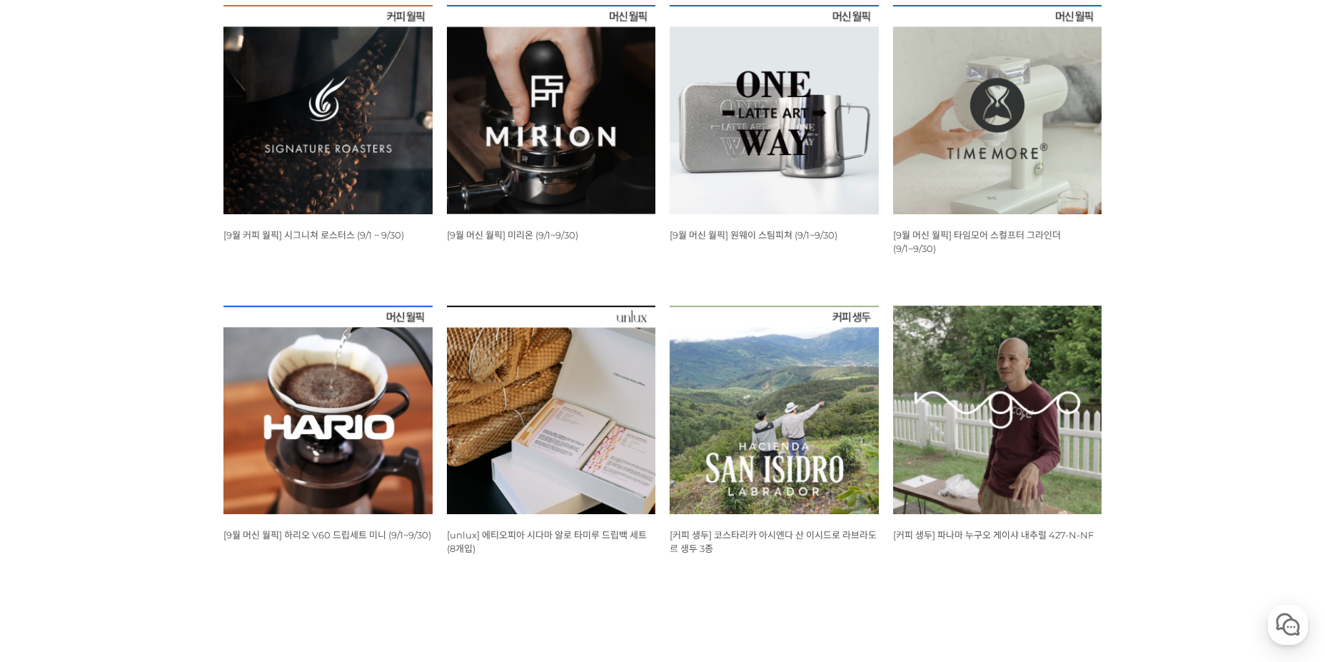
scroll to position [643, 0]
